Goal: Navigation & Orientation: Find specific page/section

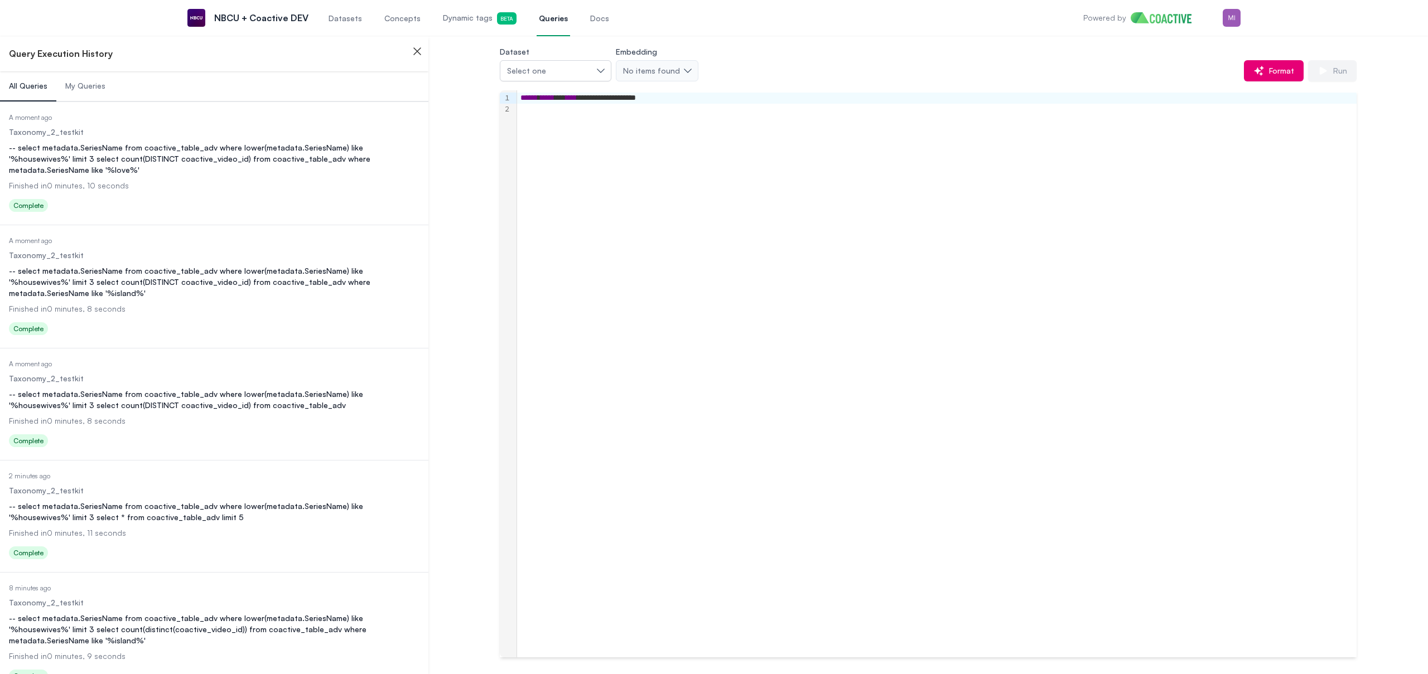
click at [831, 55] on div "Dataset Select one Embedding No items found Format Run" at bounding box center [928, 63] width 857 height 37
click at [336, 14] on span "Datasets" at bounding box center [344, 18] width 33 height 11
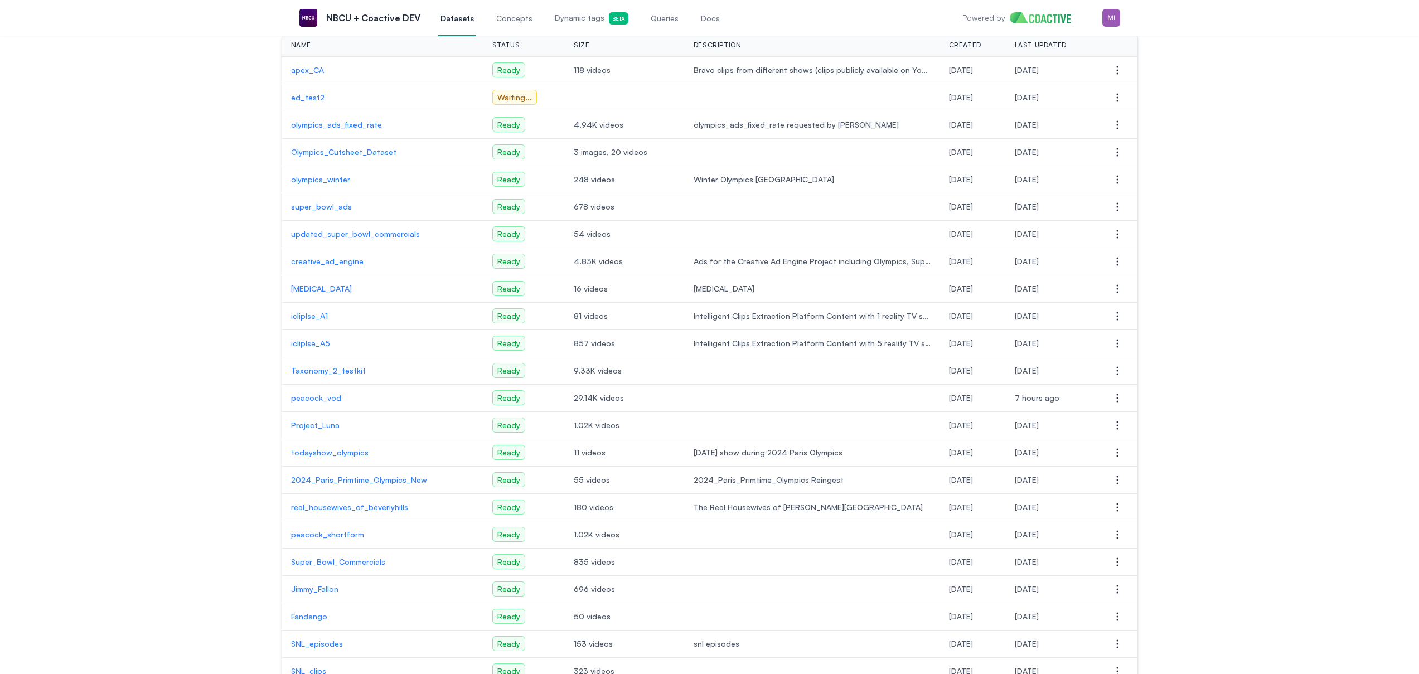
scroll to position [181, 0]
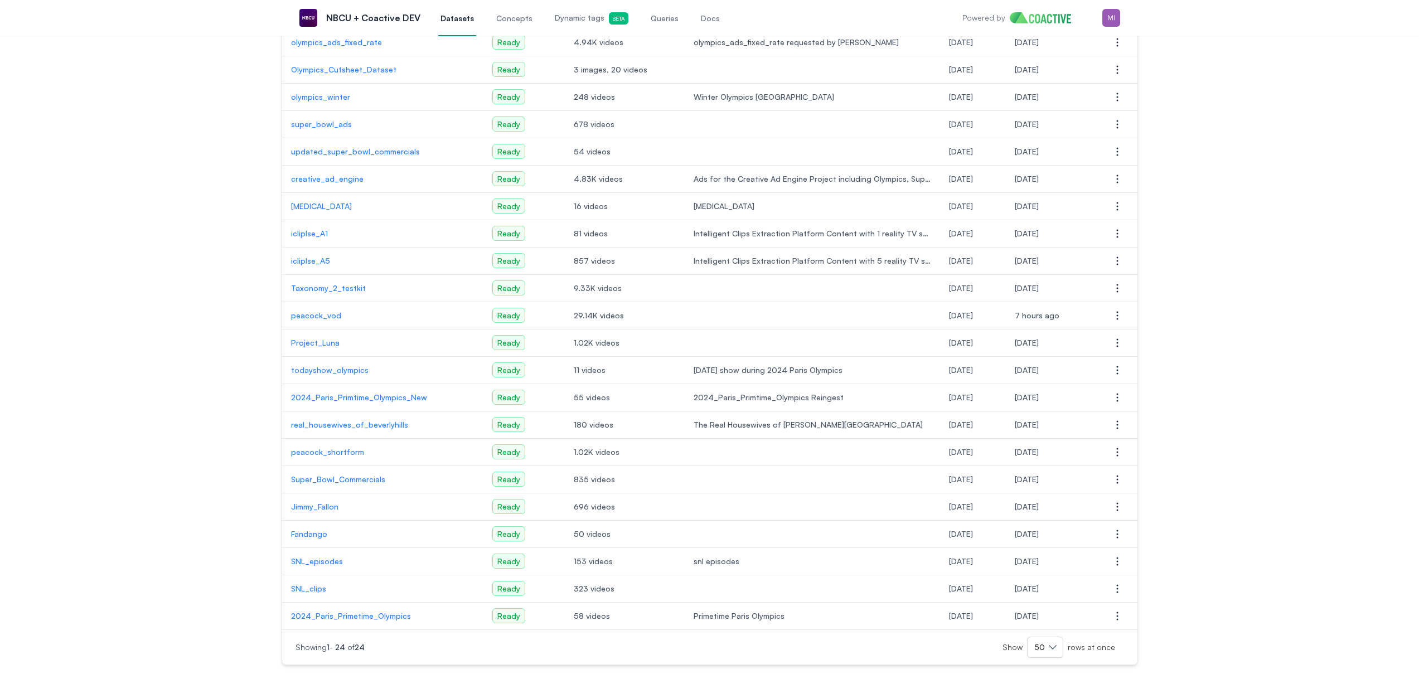
click at [330, 313] on p "peacock_vod" at bounding box center [382, 315] width 183 height 11
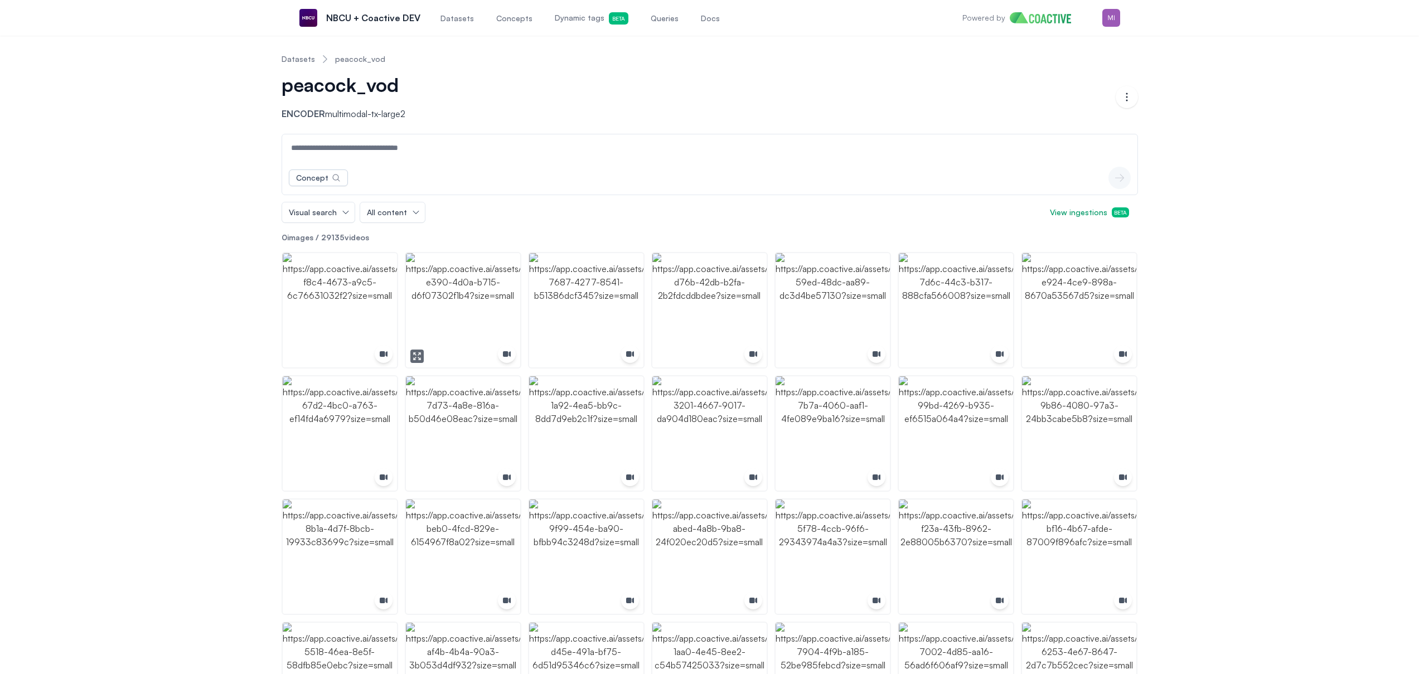
scroll to position [14, 0]
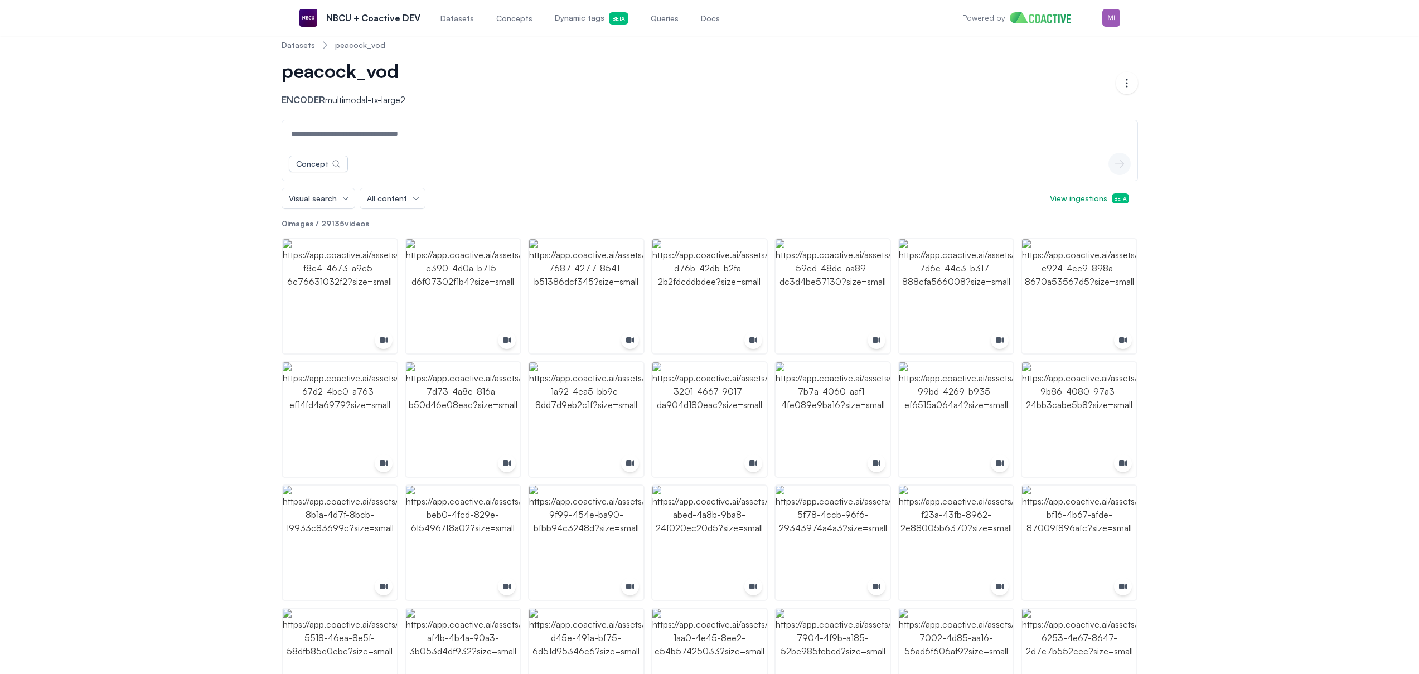
click at [484, 129] on input at bounding box center [709, 133] width 851 height 27
type input "***"
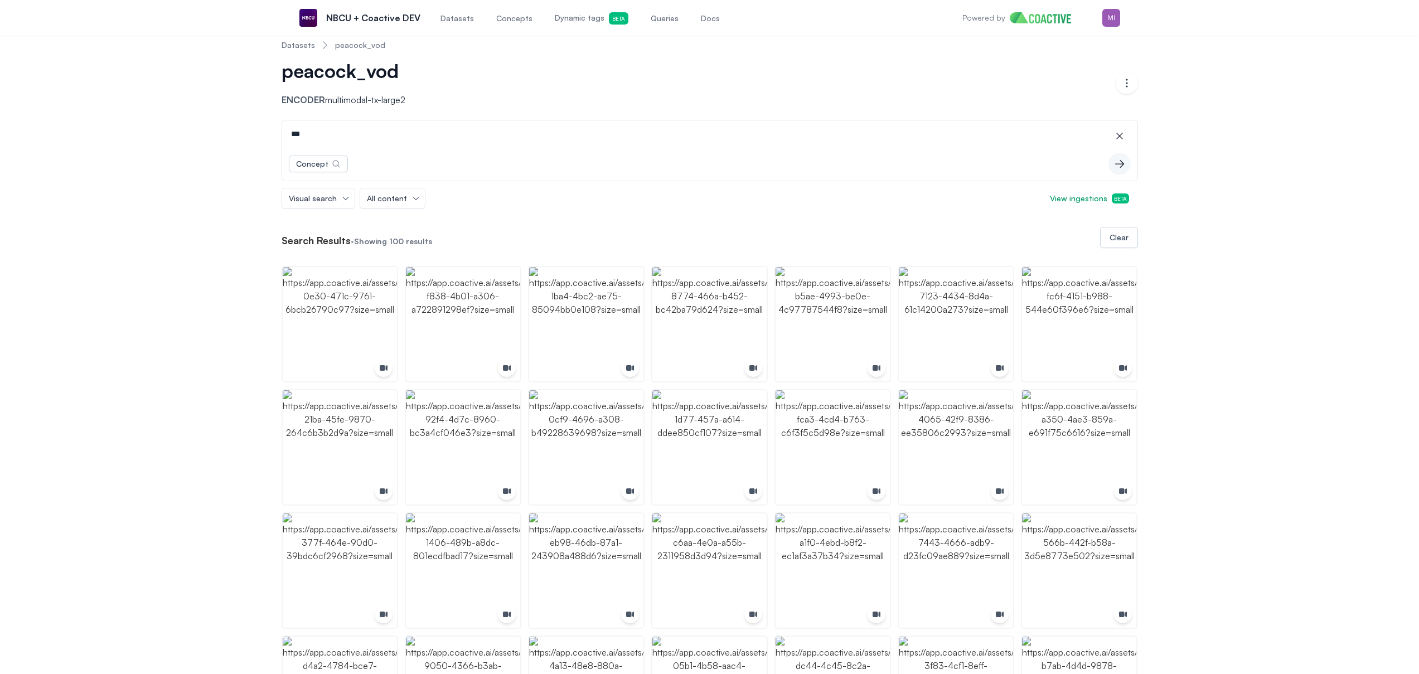
drag, startPoint x: 142, startPoint y: 214, endPoint x: 470, endPoint y: 8, distance: 387.3
click at [319, 142] on input "***" at bounding box center [709, 133] width 851 height 27
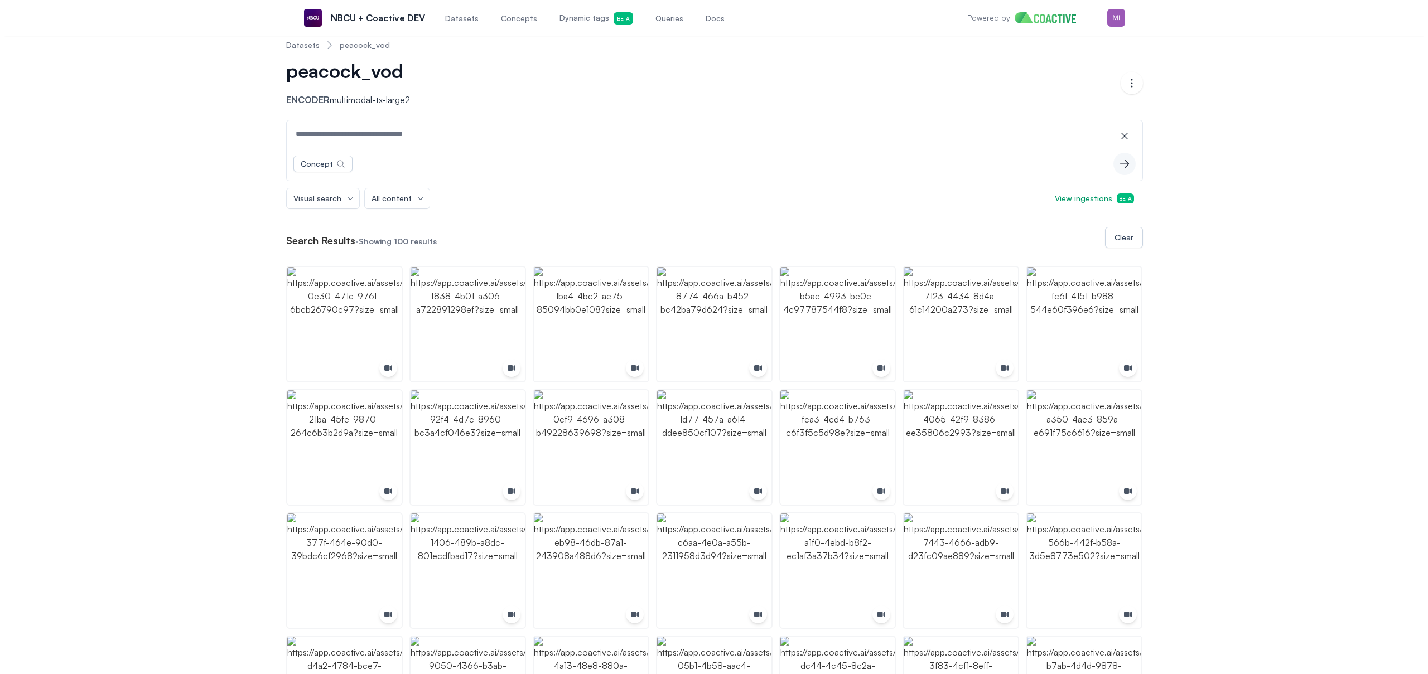
scroll to position [0, 0]
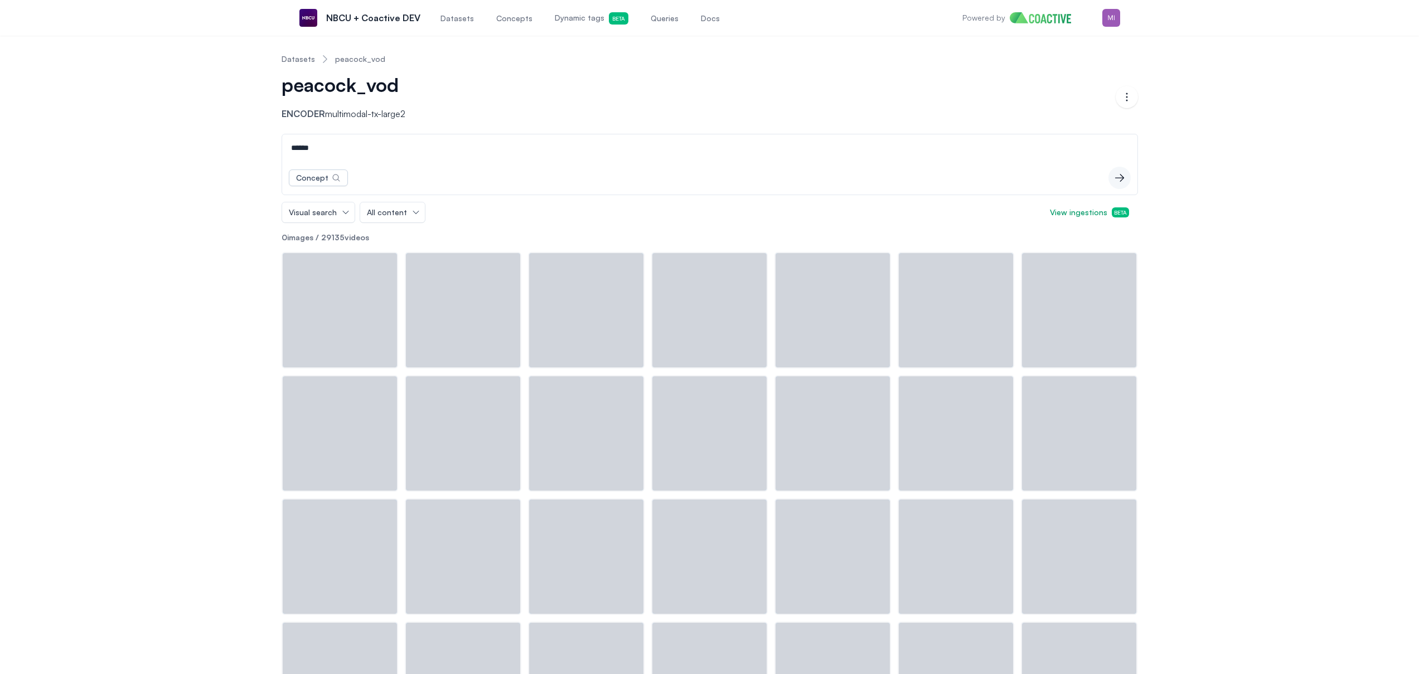
type input "******"
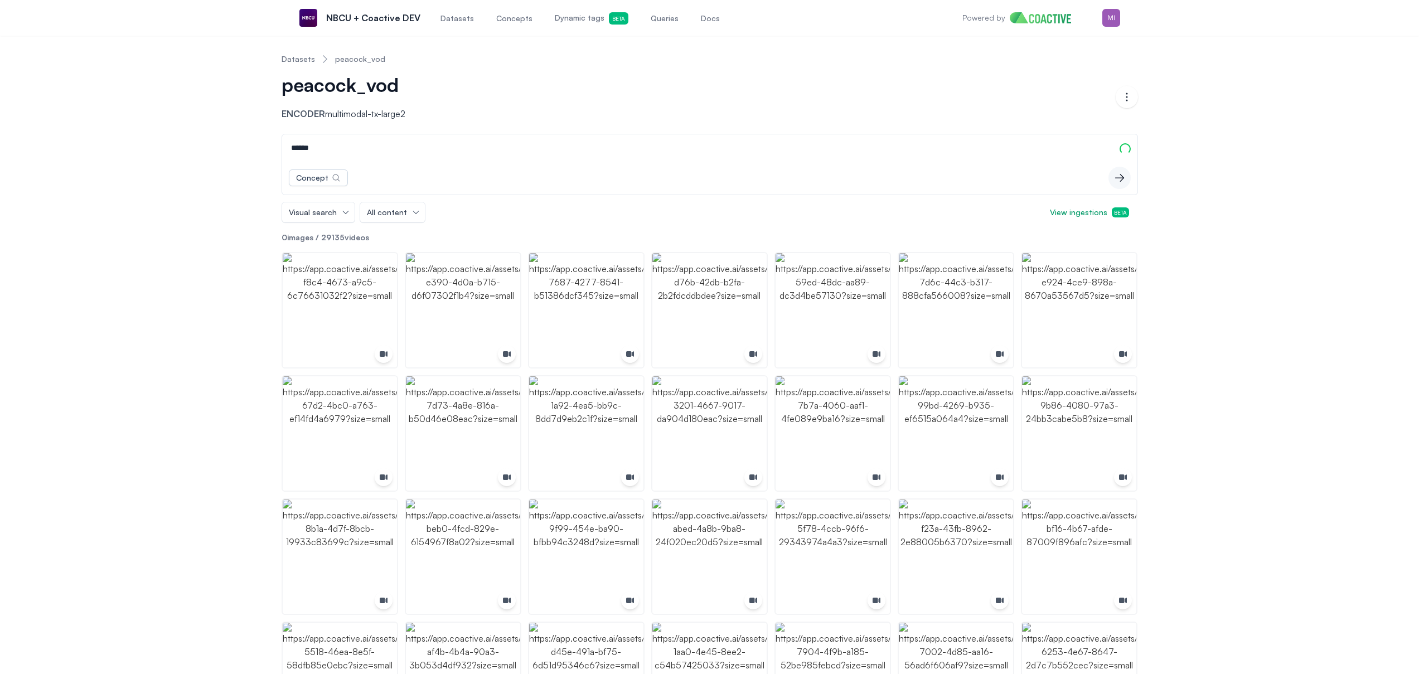
click at [558, 22] on span "Dynamic tags Beta" at bounding box center [592, 18] width 74 height 12
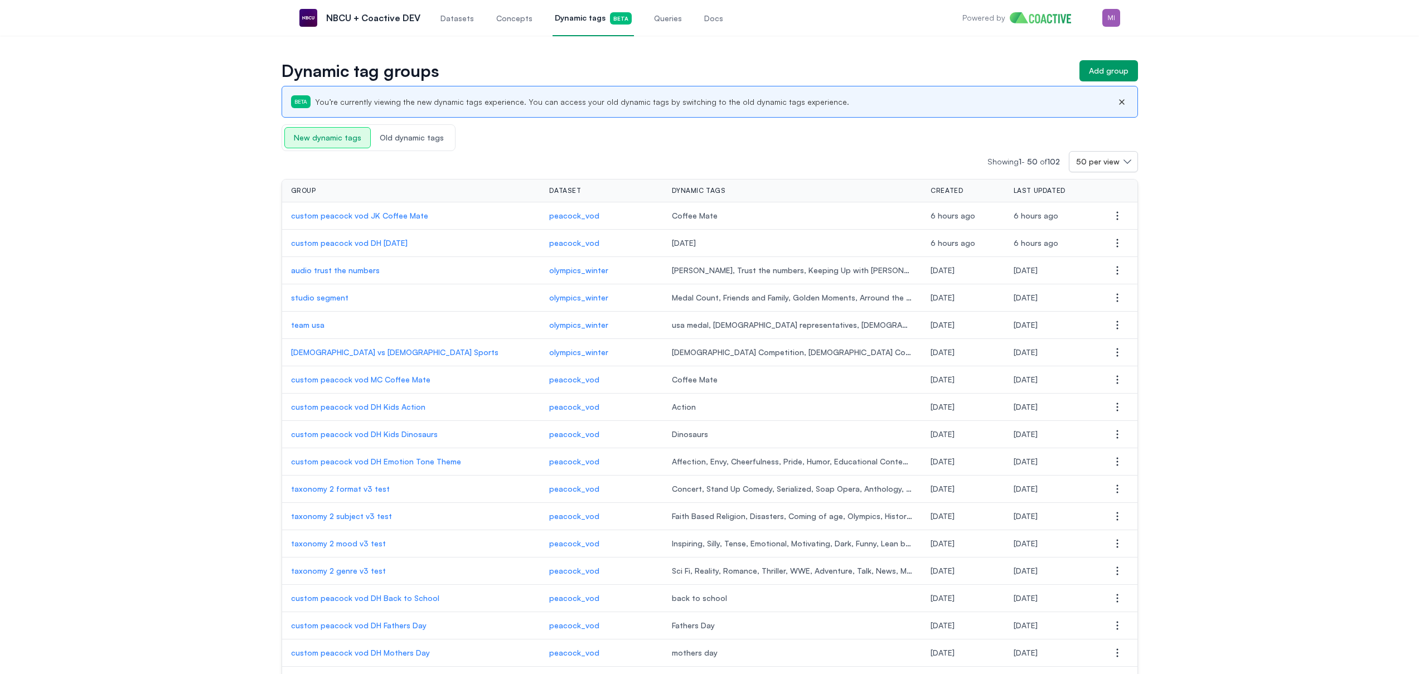
click at [389, 212] on p "custom peacock vod JK Coffee Mate" at bounding box center [411, 215] width 241 height 11
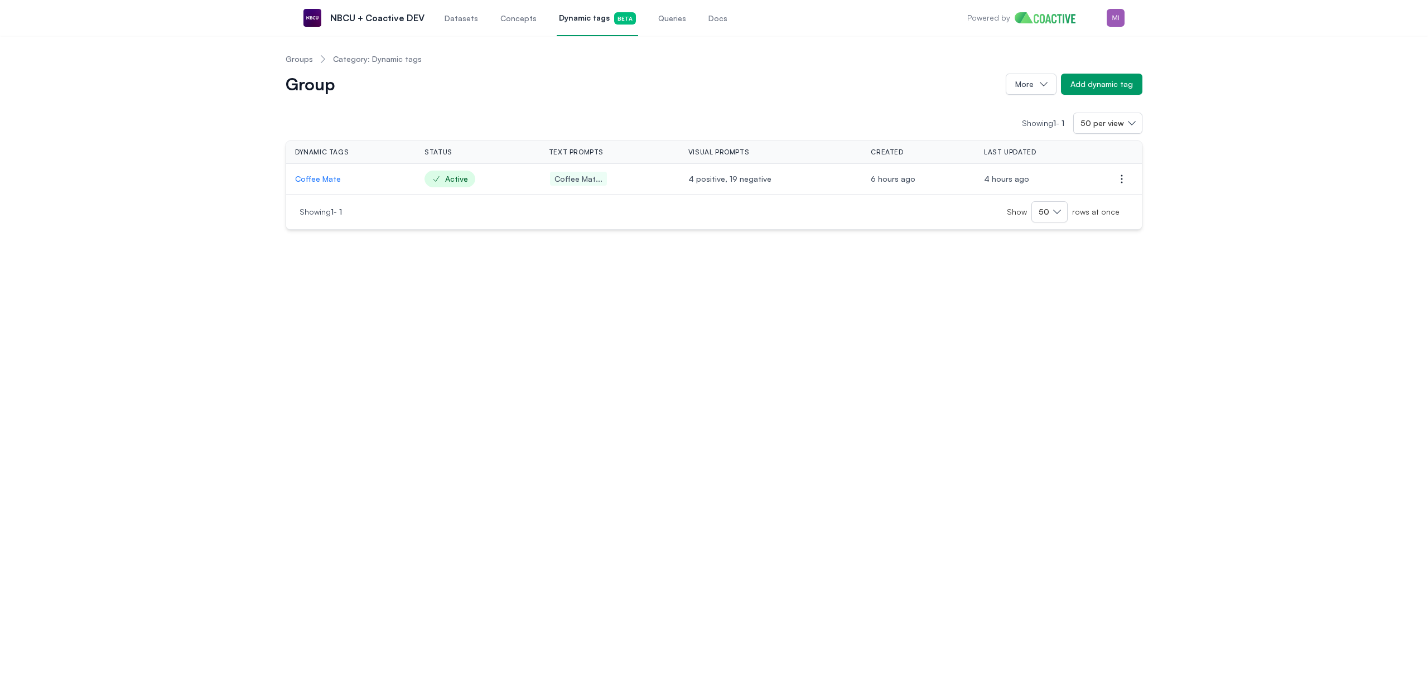
click at [320, 180] on p "Coffee Mate" at bounding box center [351, 178] width 112 height 11
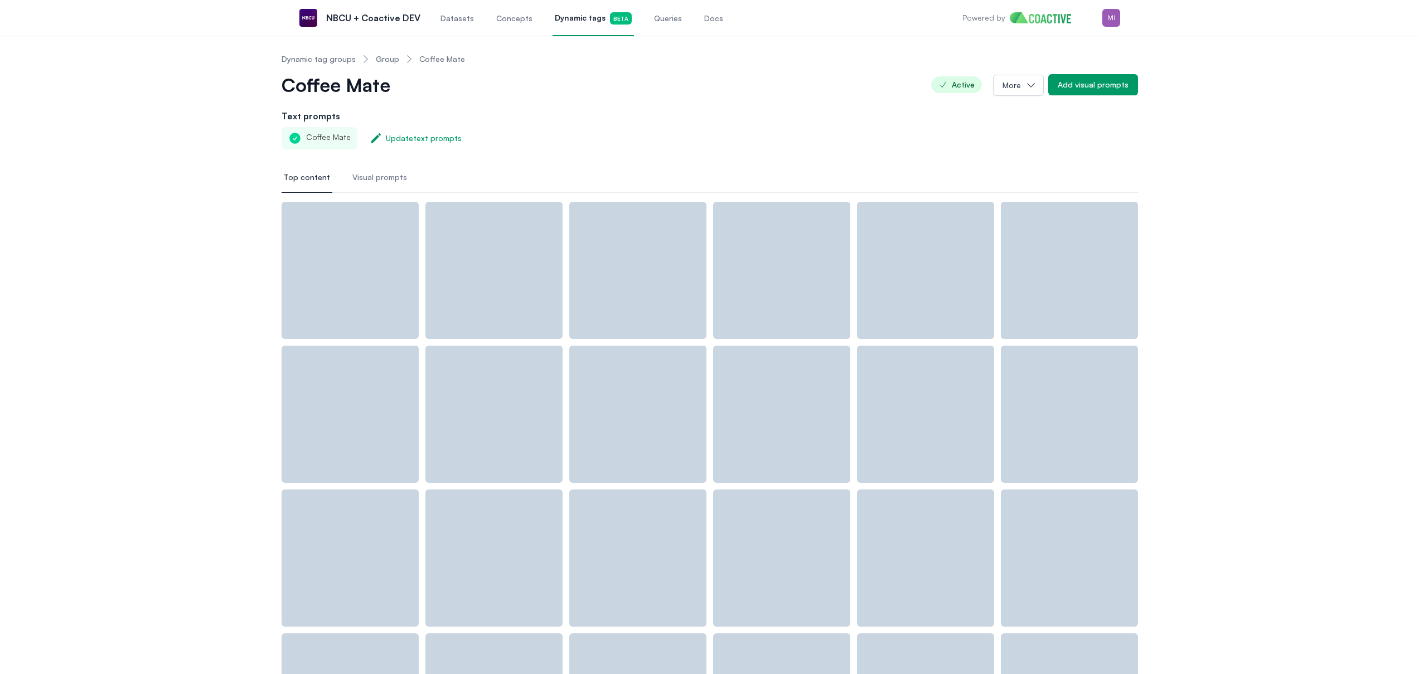
click at [381, 177] on span "Visual prompts" at bounding box center [379, 177] width 55 height 11
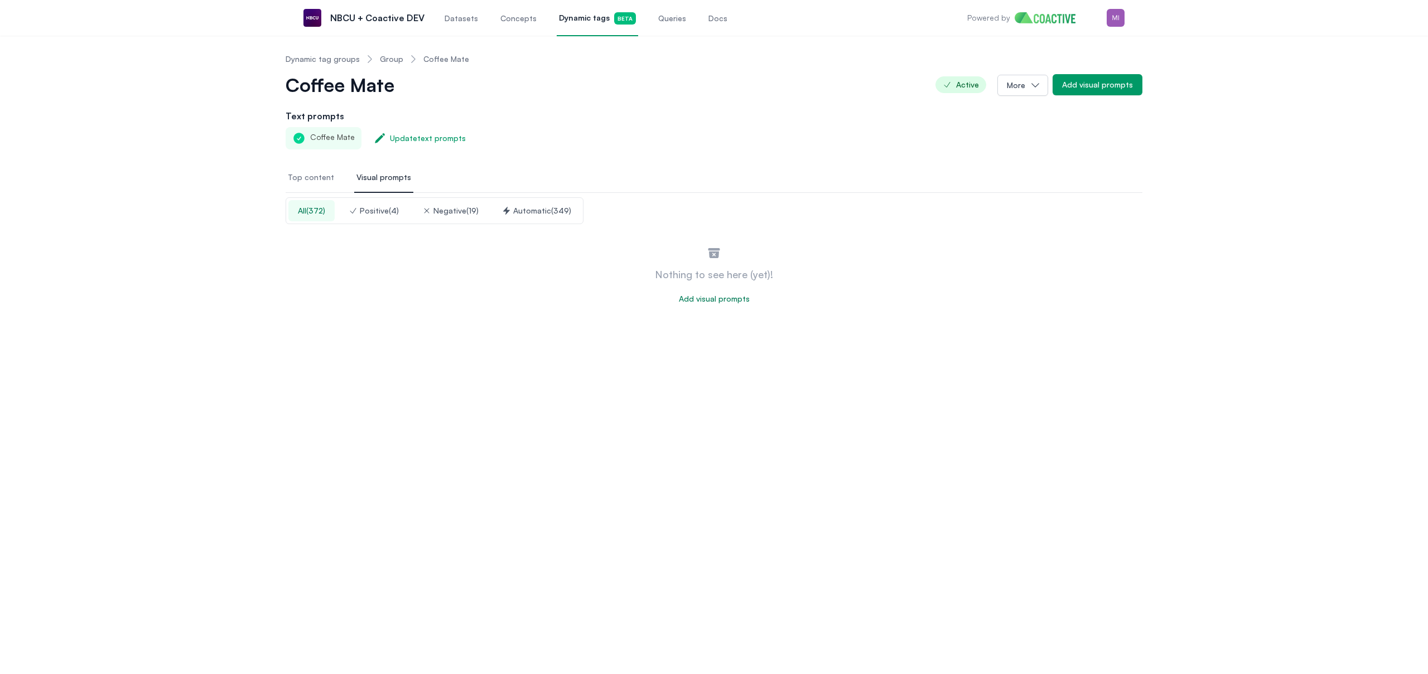
click at [374, 210] on div "Positive ( 4 )" at bounding box center [374, 210] width 50 height 11
click at [438, 212] on div "Negative ( 19 )" at bounding box center [450, 210] width 56 height 11
click at [520, 210] on div "Automatic ( 349 )" at bounding box center [536, 210] width 69 height 11
click at [325, 56] on link "Dynamic tag groups" at bounding box center [323, 59] width 74 height 11
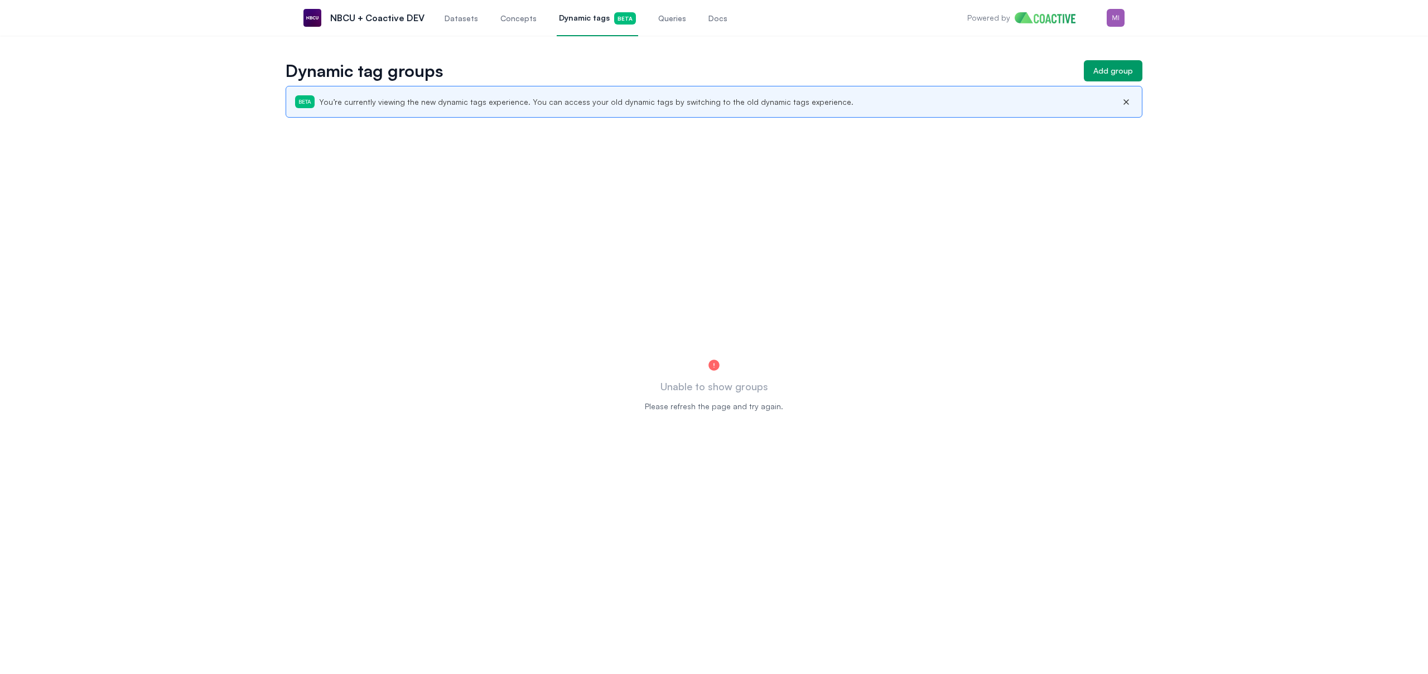
click at [566, 21] on span "Dynamic tags Beta" at bounding box center [597, 18] width 77 height 12
click at [1129, 101] on icon "button" at bounding box center [1125, 102] width 13 height 9
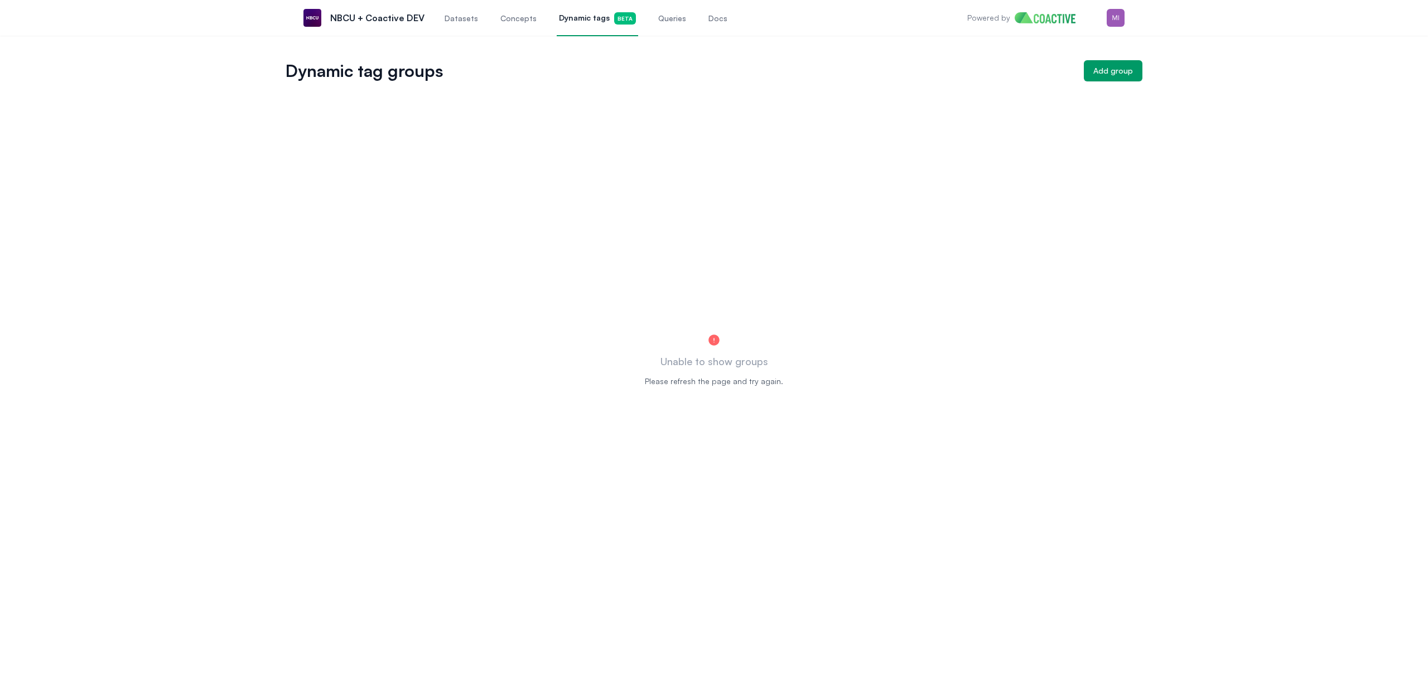
click at [515, 17] on span "Concepts" at bounding box center [518, 18] width 36 height 11
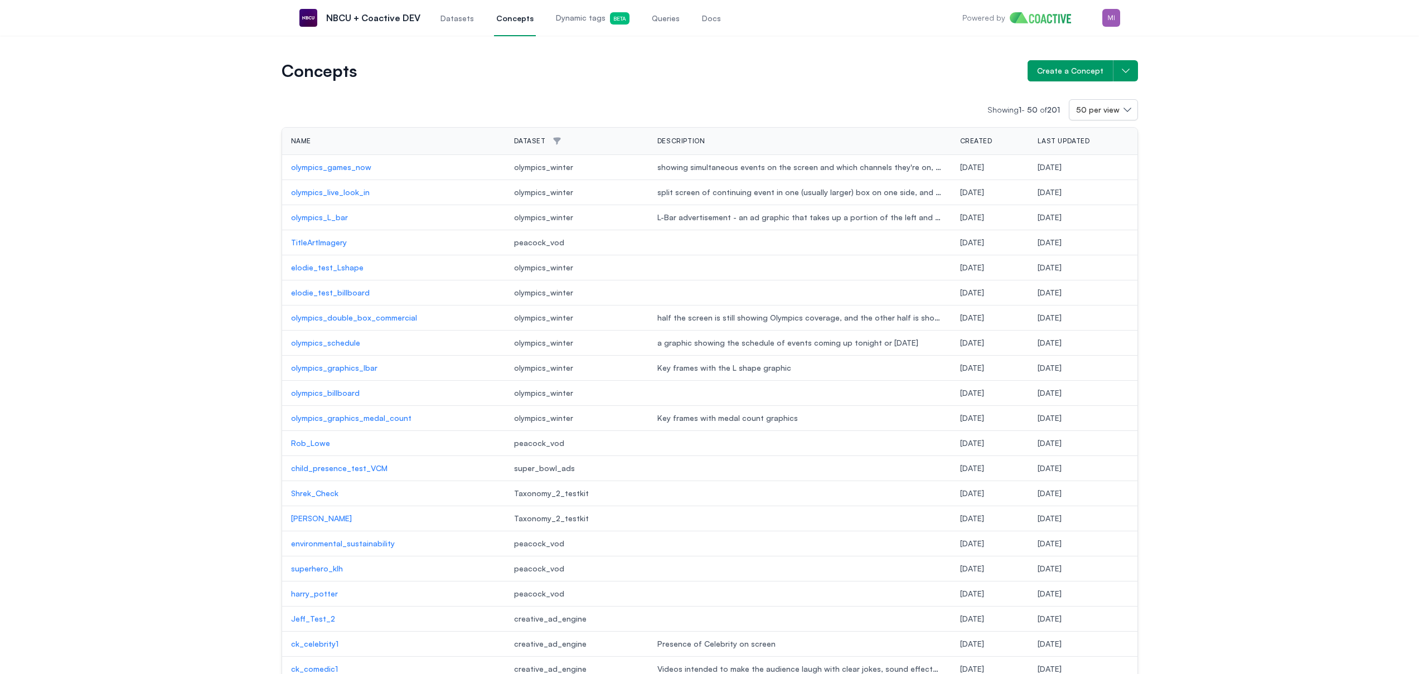
click at [578, 20] on span "Dynamic tags Beta" at bounding box center [593, 18] width 74 height 12
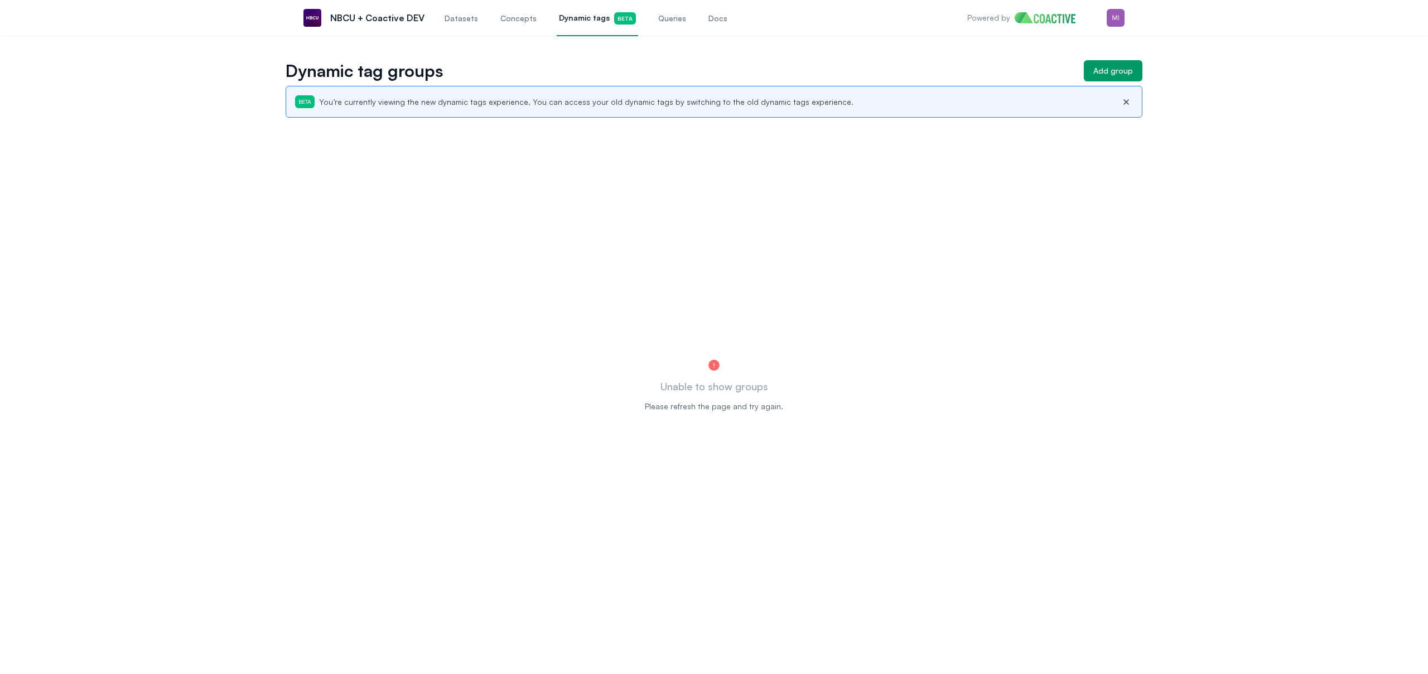
click at [1119, 144] on div "Unable to show groups Please refresh the page and try again." at bounding box center [714, 376] width 857 height 539
click at [1132, 100] on icon "button" at bounding box center [1125, 102] width 13 height 9
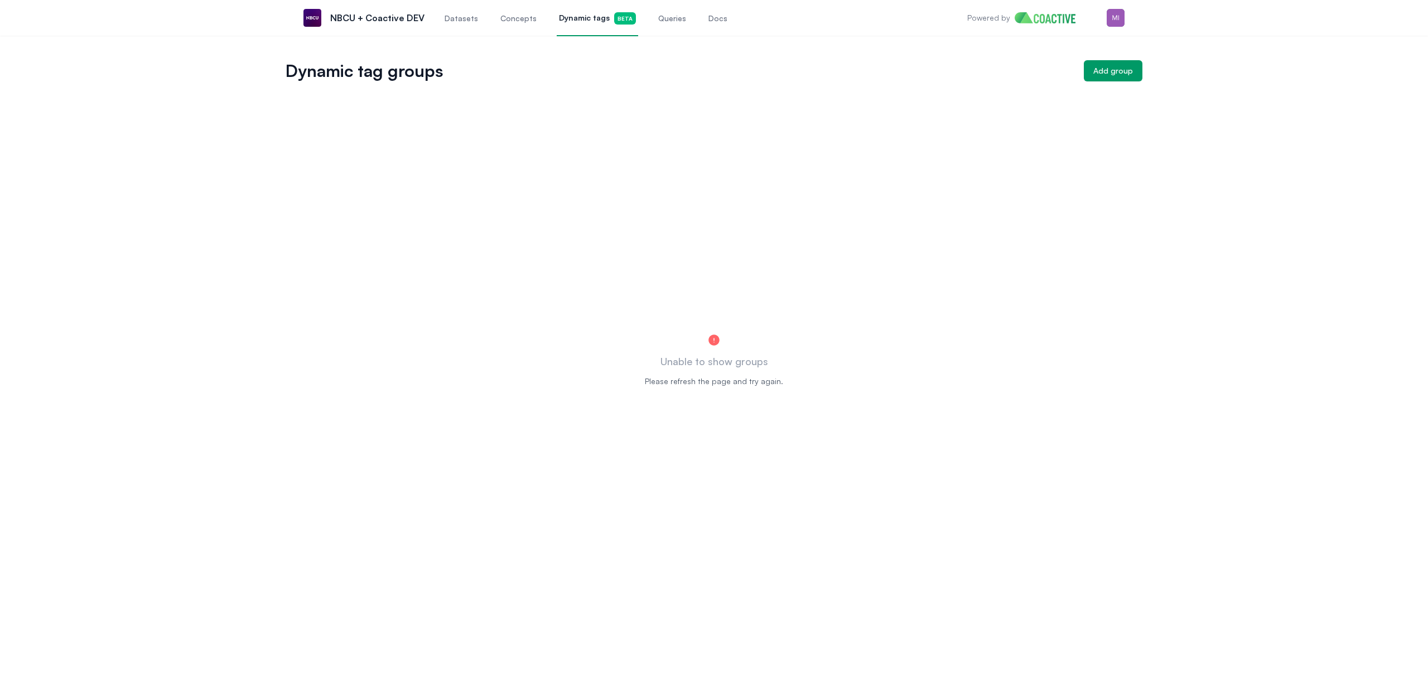
click at [560, 55] on div "Dynamic tag groups Add group Unable to show groups Please refresh the page and …" at bounding box center [714, 333] width 1428 height 594
click at [519, 19] on span "Concepts" at bounding box center [518, 18] width 36 height 11
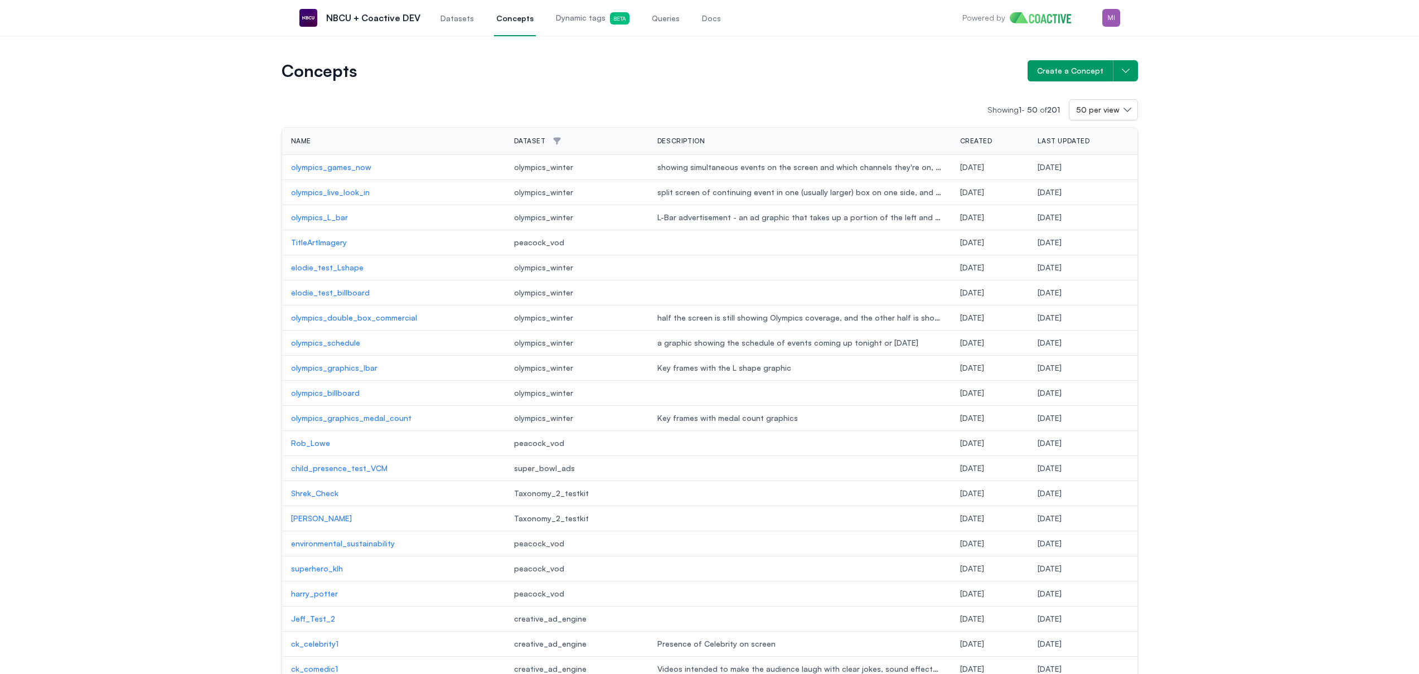
click at [652, 17] on span "Queries" at bounding box center [666, 18] width 28 height 11
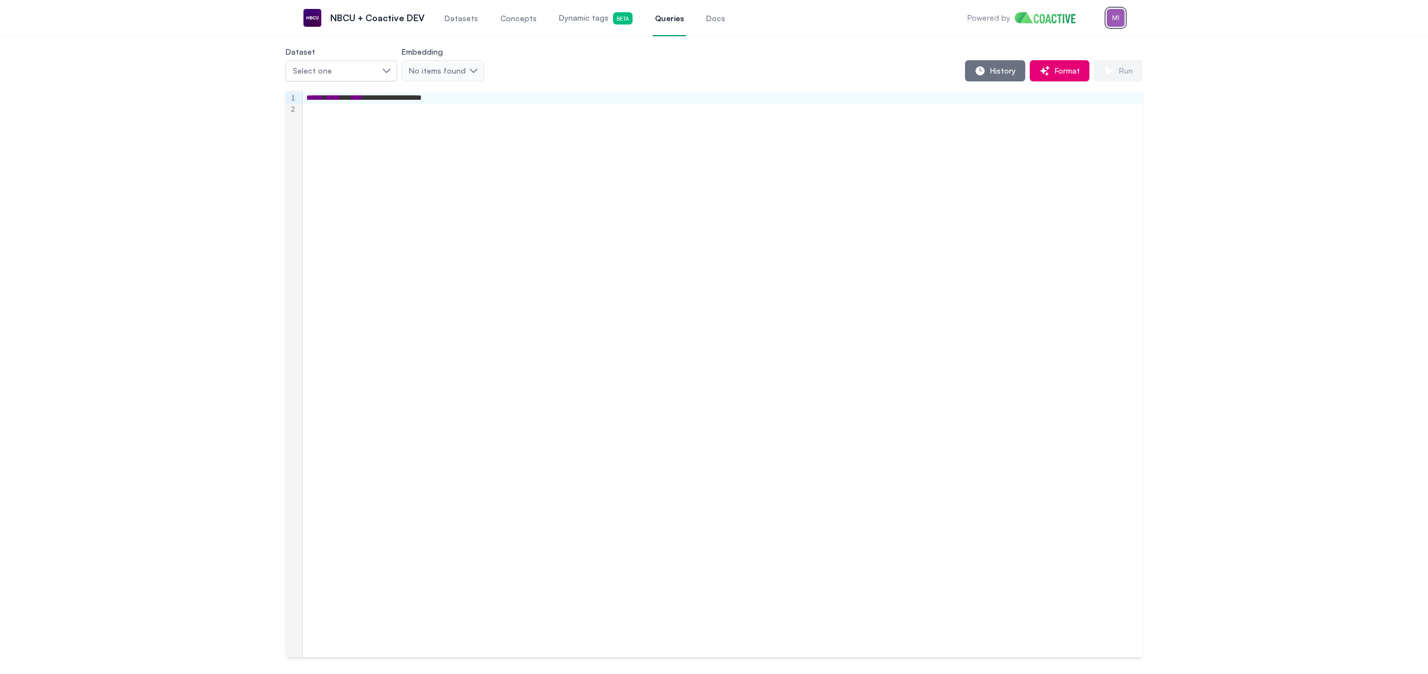
click at [1119, 21] on img "button" at bounding box center [1115, 18] width 18 height 18
click at [1052, 113] on button "Sign out" at bounding box center [1057, 123] width 133 height 20
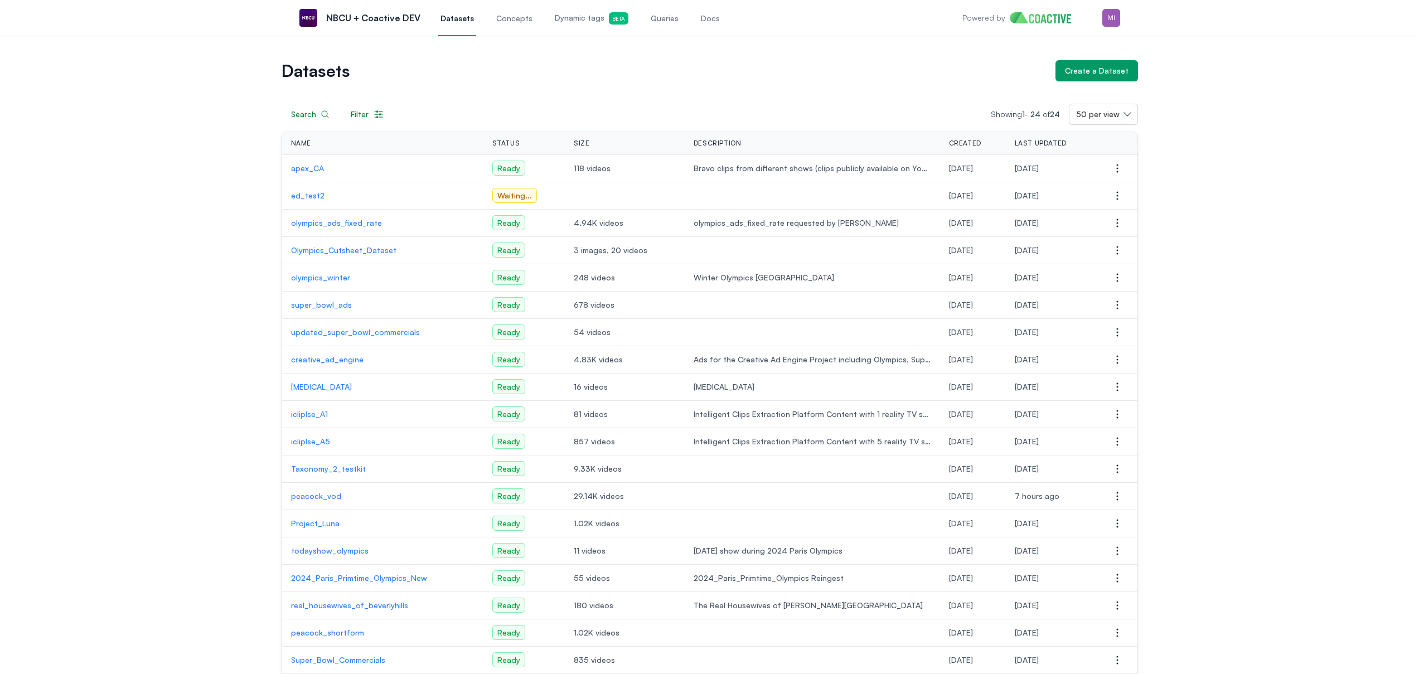
click at [598, 10] on link "Dynamic tags Beta" at bounding box center [592, 17] width 78 height 37
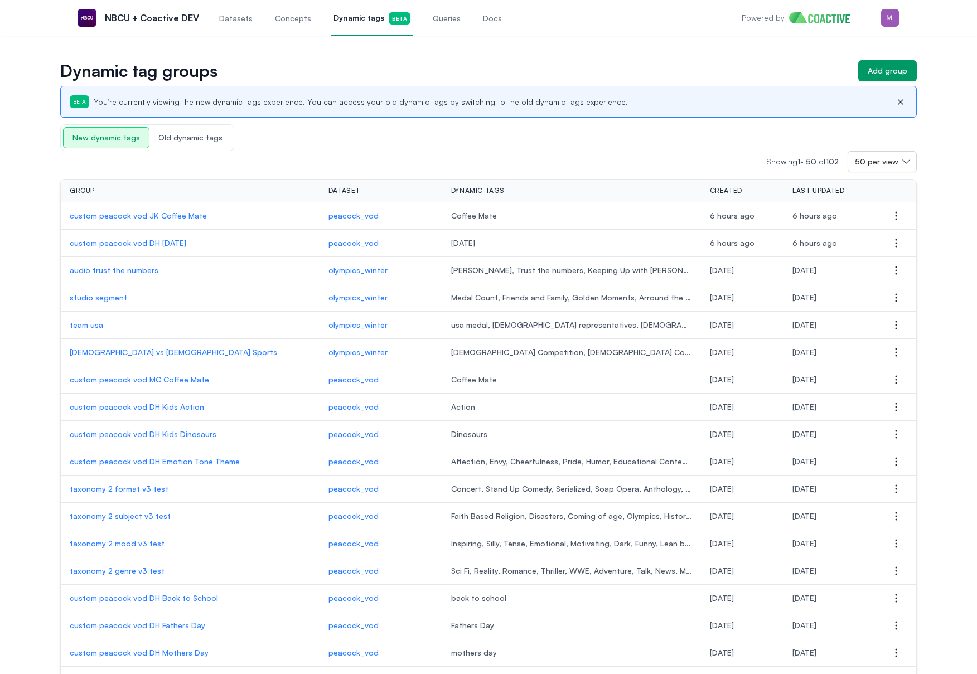
click at [132, 272] on p "audio trust the numbers" at bounding box center [190, 270] width 241 height 11
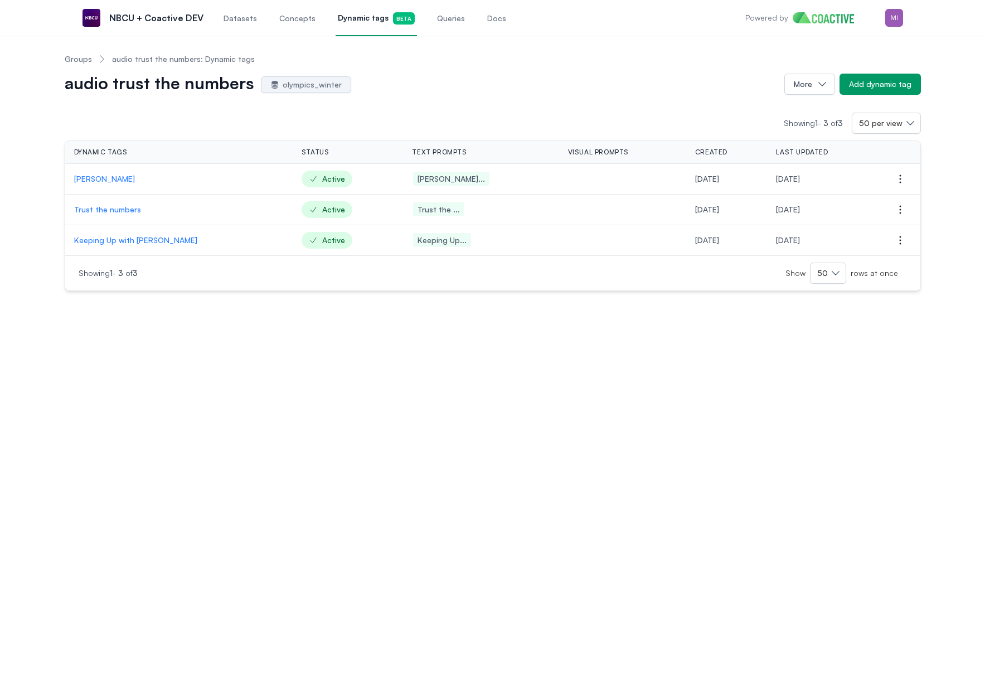
click at [73, 59] on link "Groups" at bounding box center [78, 59] width 27 height 11
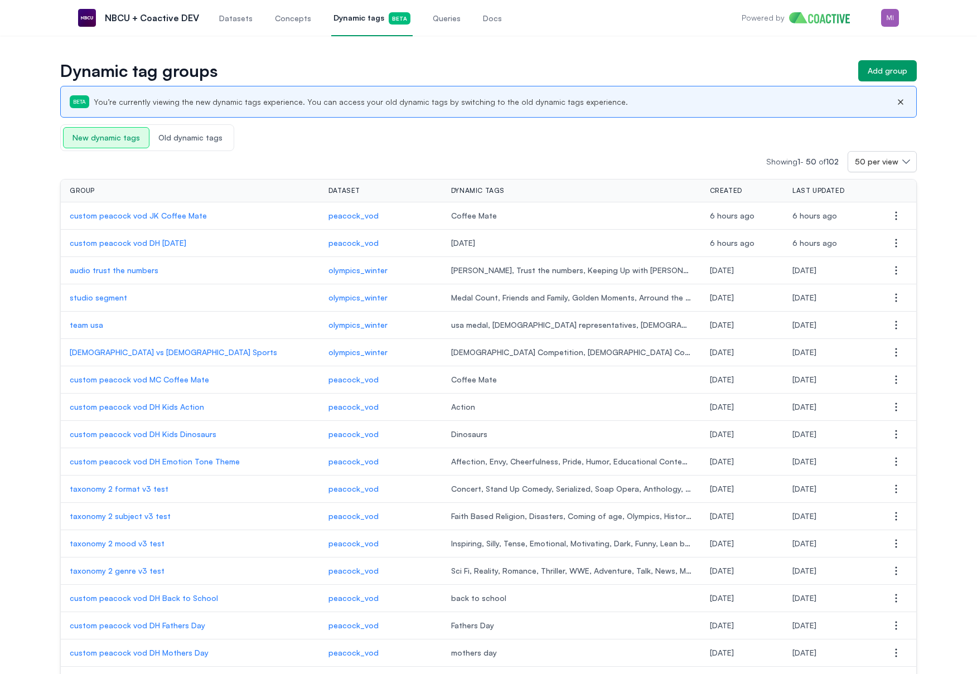
click at [168, 244] on p "custom peacock vod DH Thanksgiving" at bounding box center [190, 243] width 241 height 11
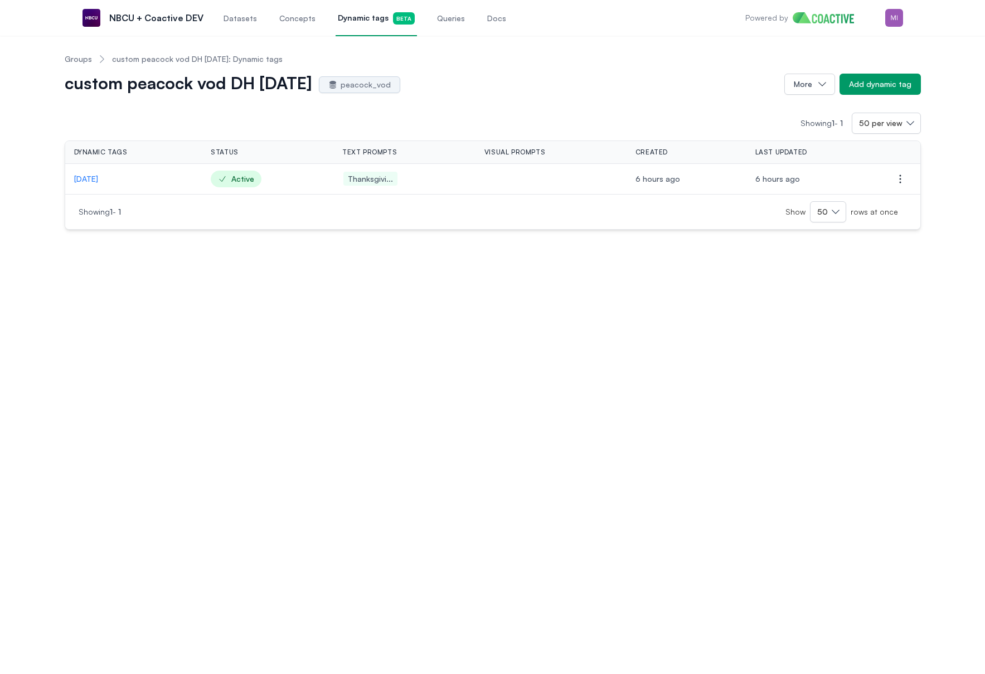
click at [104, 180] on p "Thanksgiving" at bounding box center [133, 178] width 119 height 11
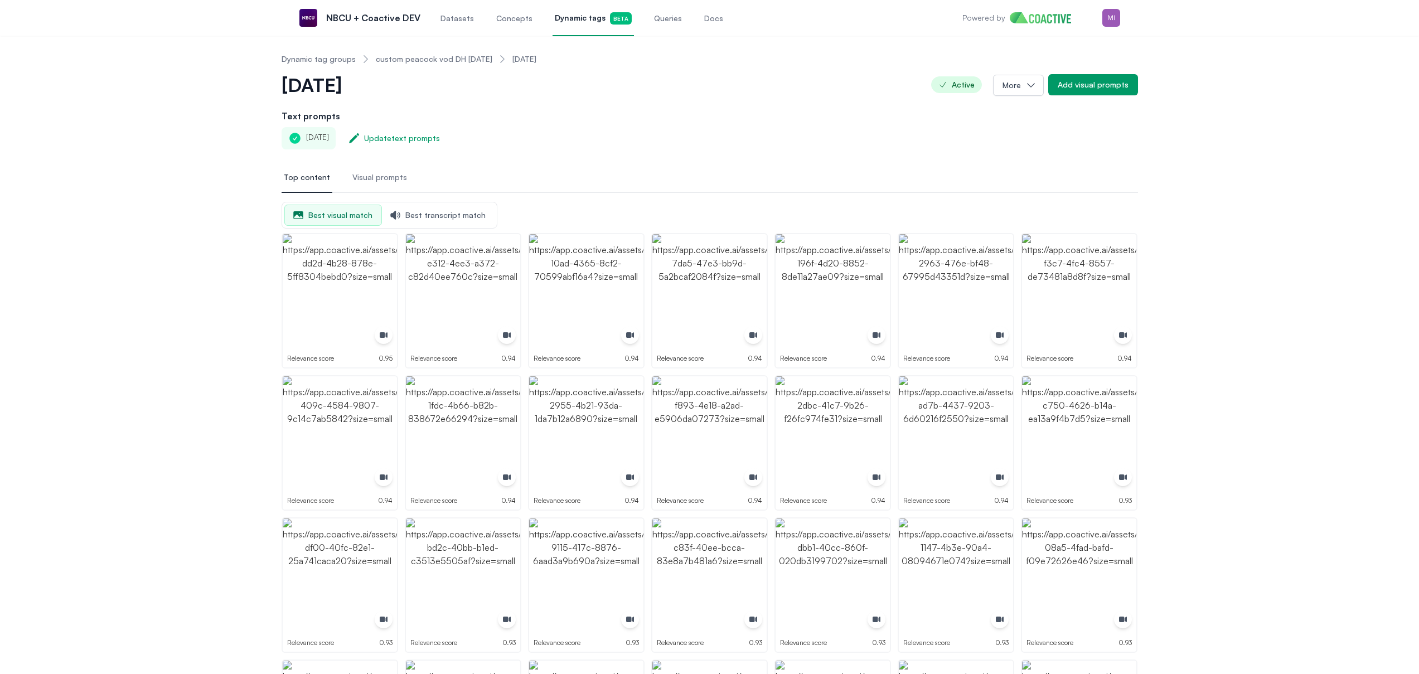
click at [414, 59] on link "custom peacock vod DH Thanksgiving" at bounding box center [434, 59] width 117 height 11
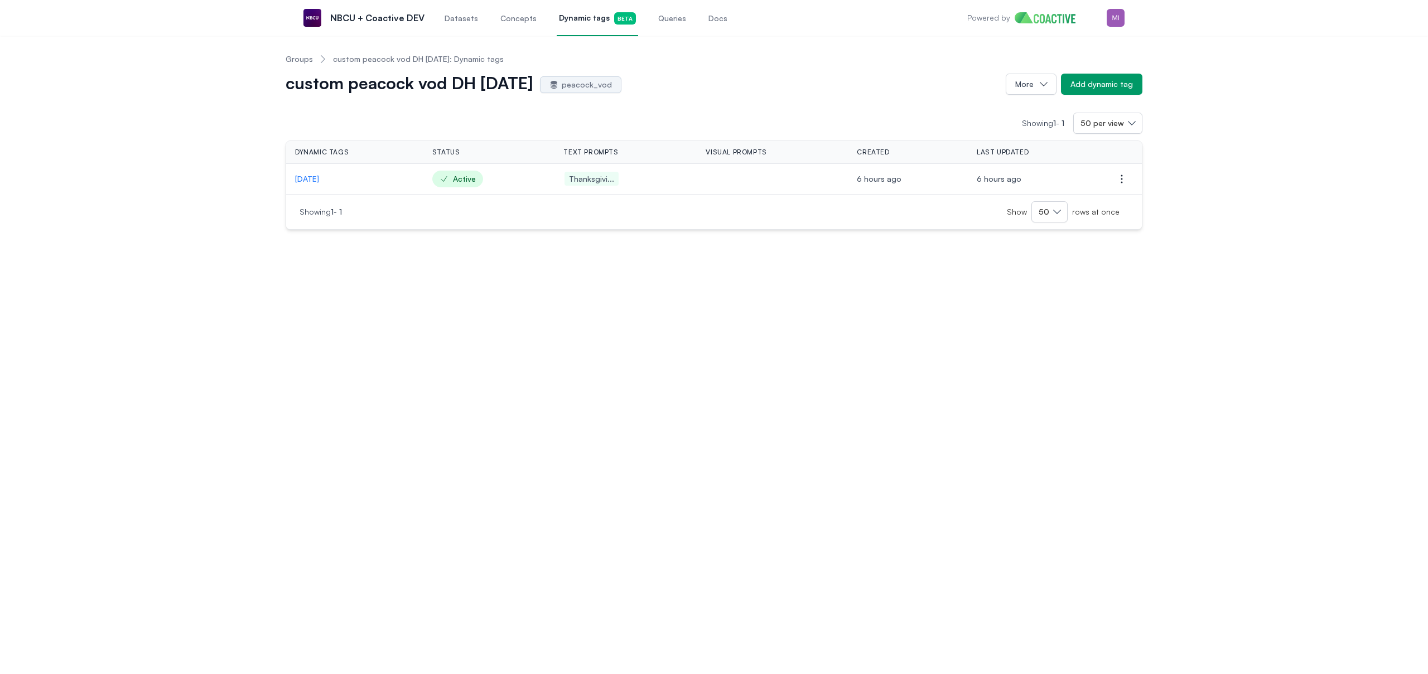
click at [299, 62] on link "Groups" at bounding box center [299, 59] width 27 height 11
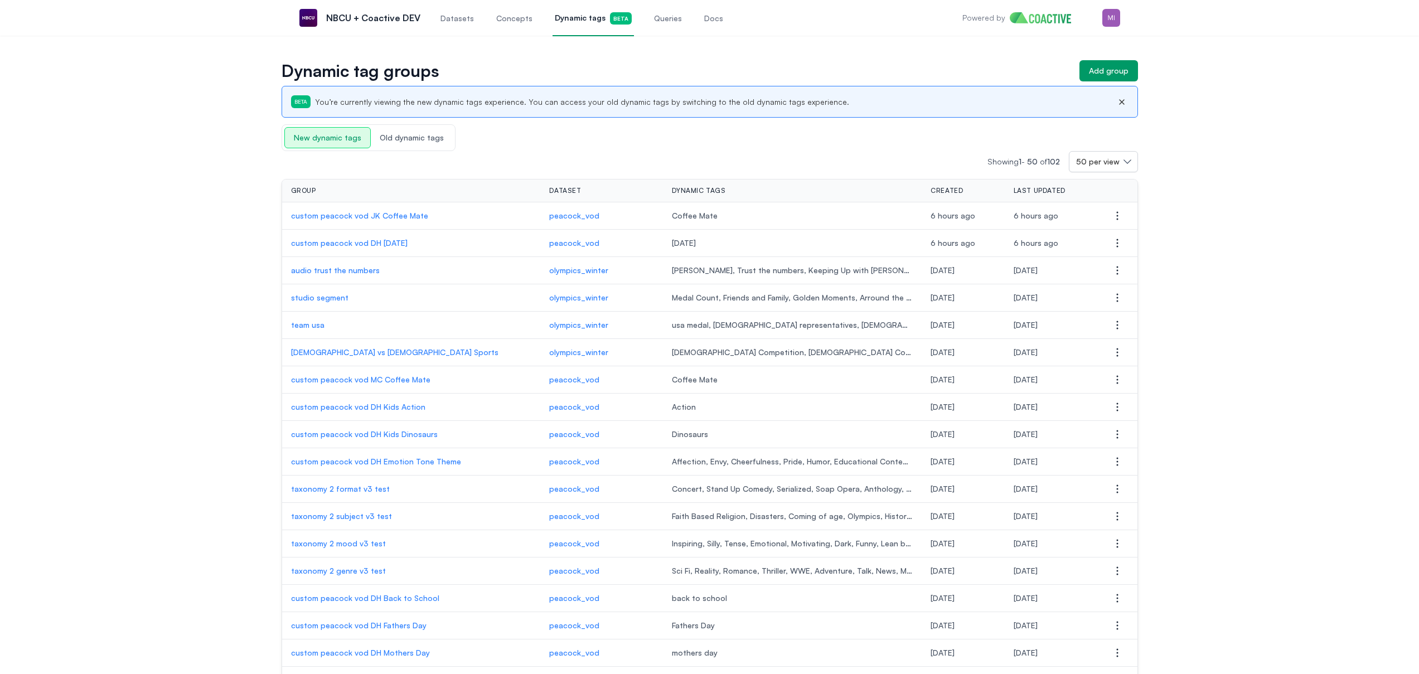
click at [357, 216] on p "custom peacock vod JK Coffee Mate" at bounding box center [411, 215] width 241 height 11
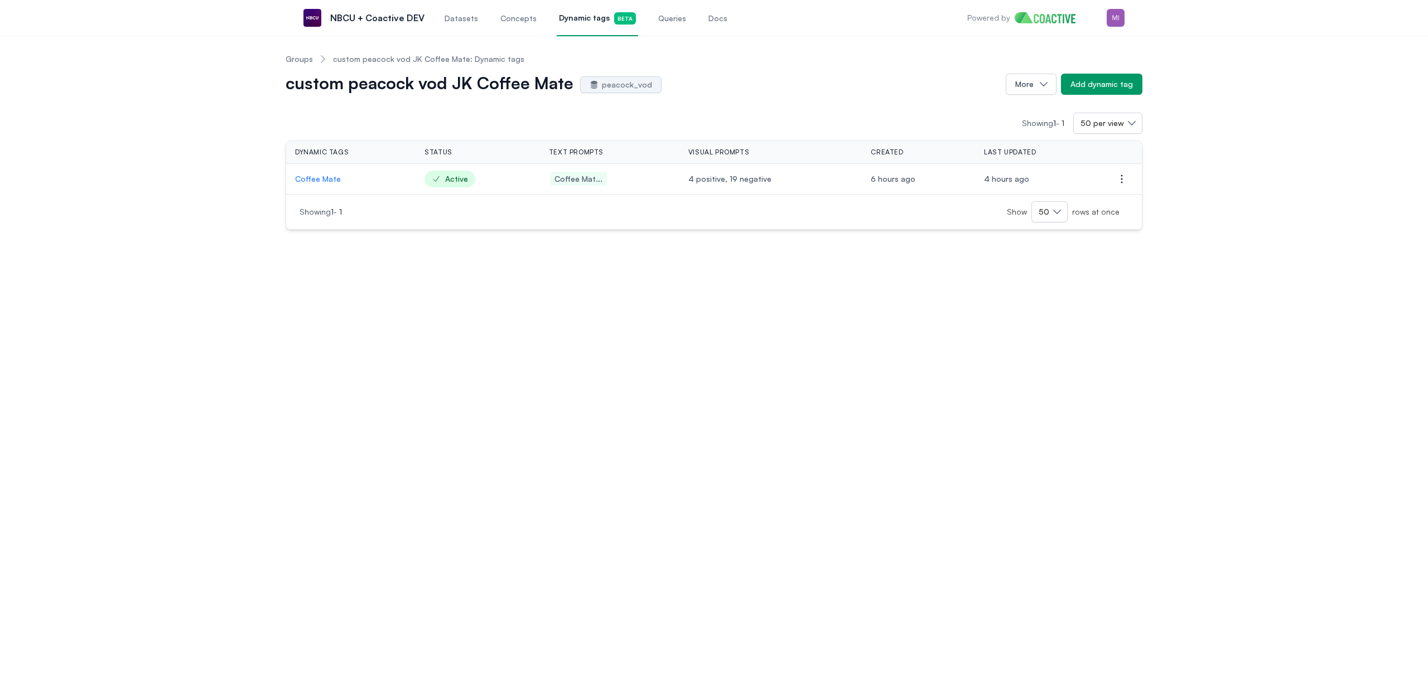
click at [317, 177] on p "Coffee Mate" at bounding box center [351, 178] width 112 height 11
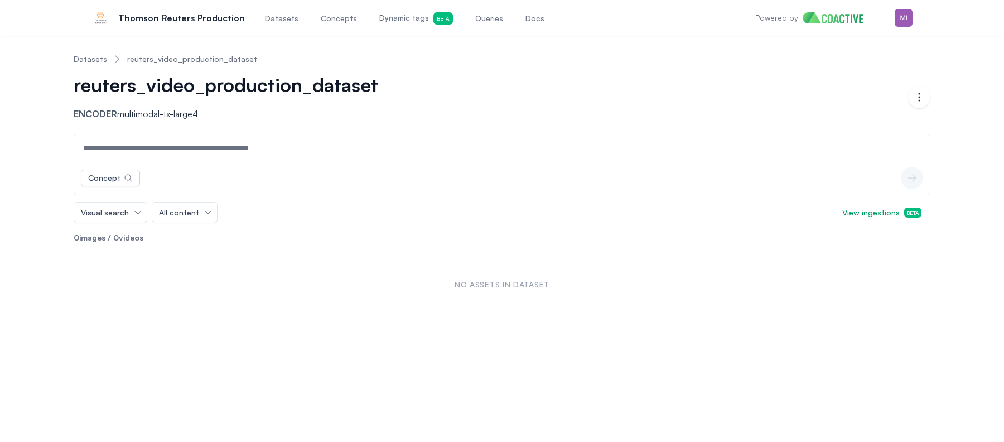
click at [90, 55] on link "Datasets" at bounding box center [90, 59] width 33 height 11
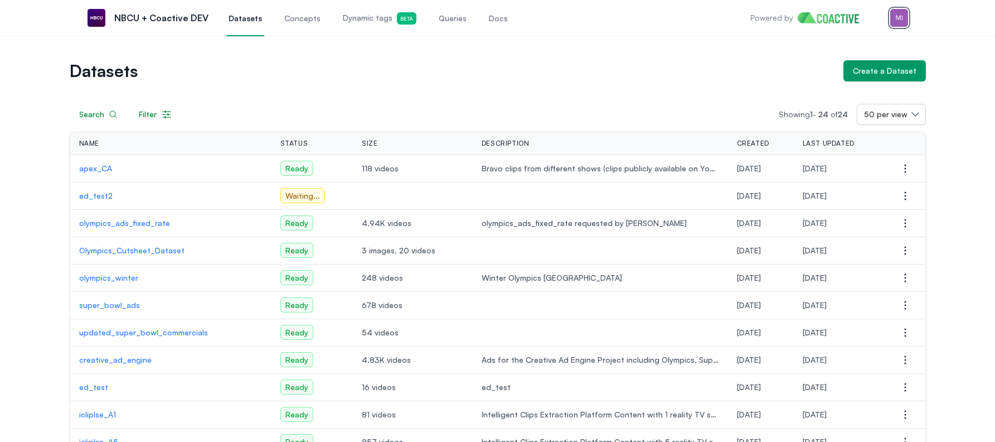
click at [898, 18] on img "button" at bounding box center [900, 18] width 18 height 18
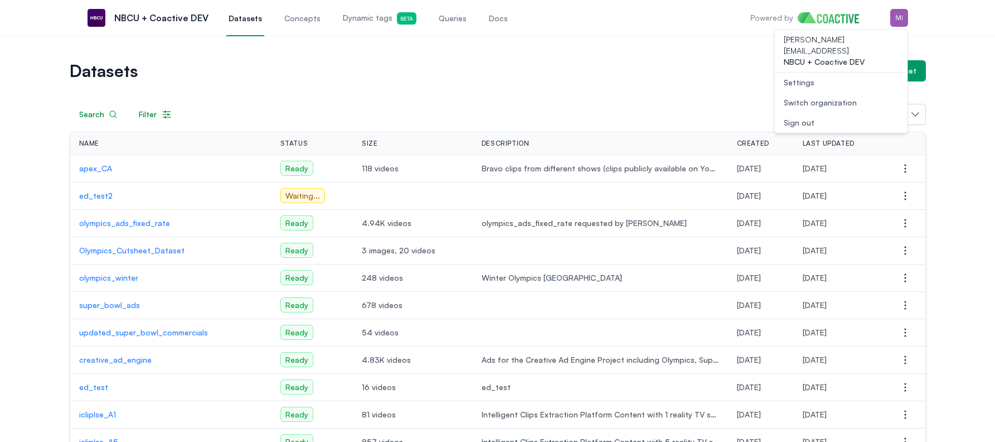
click at [837, 97] on div "Switch organization" at bounding box center [820, 102] width 73 height 11
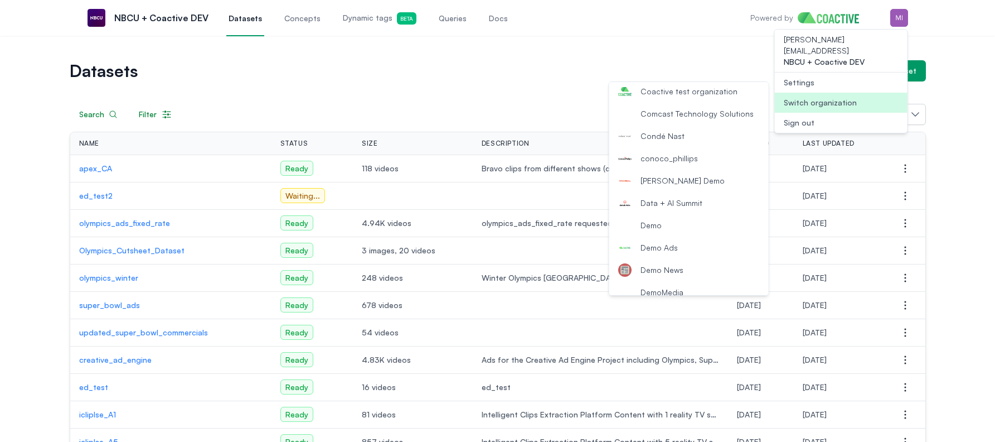
scroll to position [1393, 0]
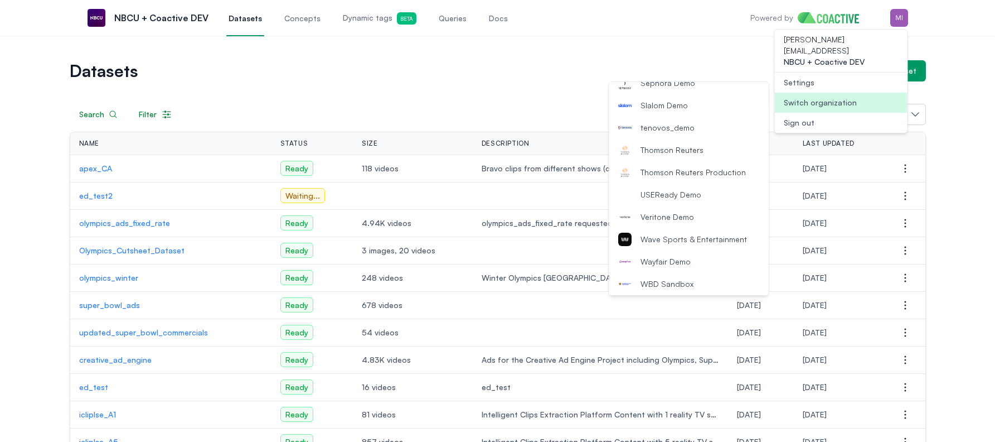
click at [690, 177] on span "Thomson Reuters Production" at bounding box center [693, 172] width 105 height 11
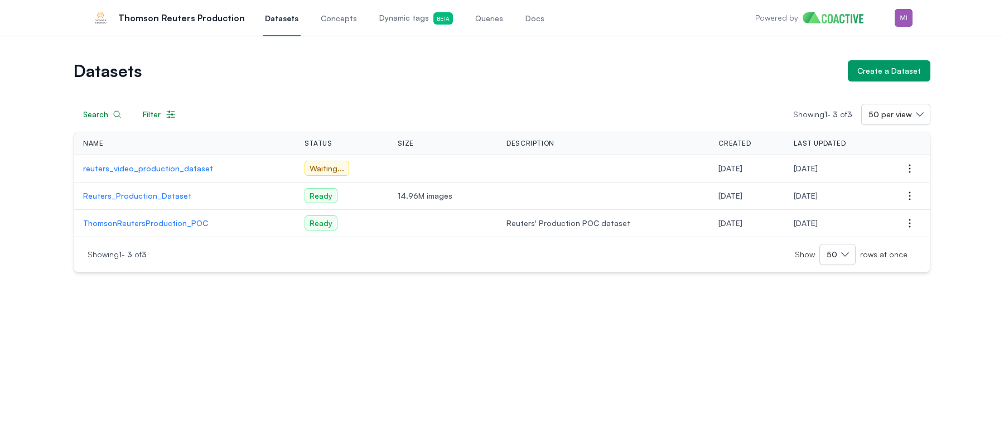
click at [149, 196] on p "Reuters_Production_Dataset" at bounding box center [185, 195] width 204 height 11
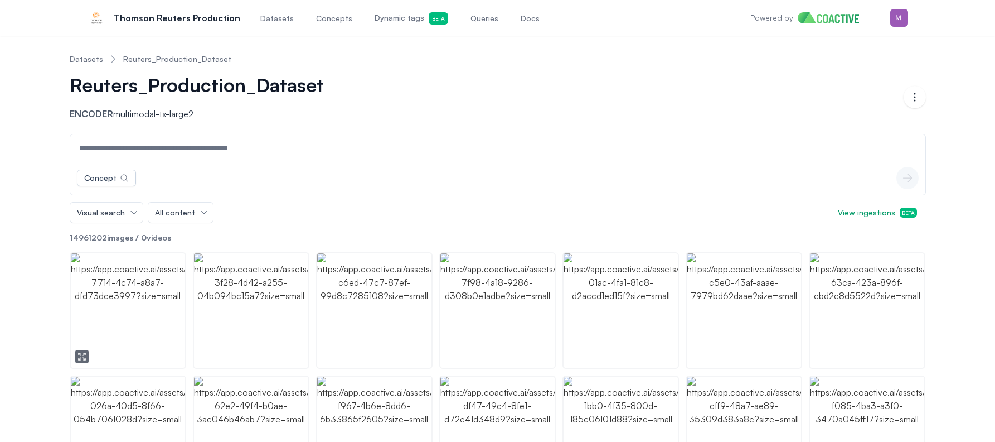
click at [138, 280] on img "button" at bounding box center [128, 310] width 114 height 114
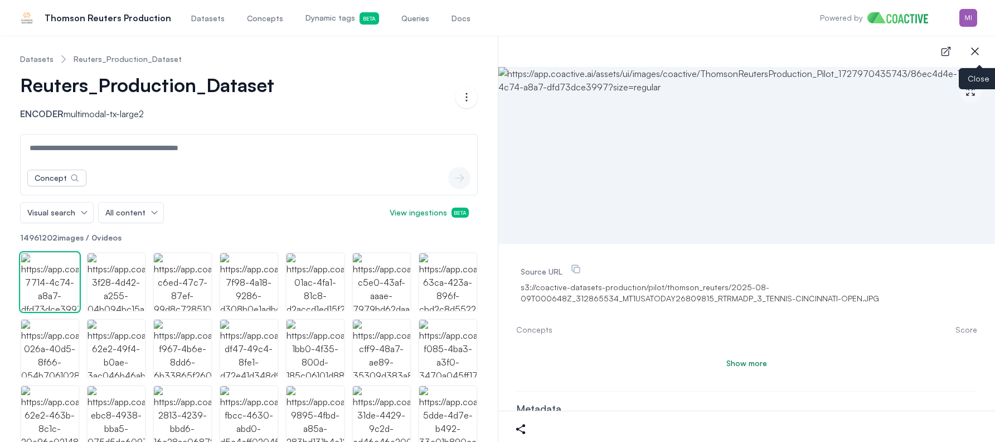
drag, startPoint x: 974, startPoint y: 44, endPoint x: 968, endPoint y: 45, distance: 6.2
click at [974, 45] on icon "button" at bounding box center [975, 51] width 13 height 13
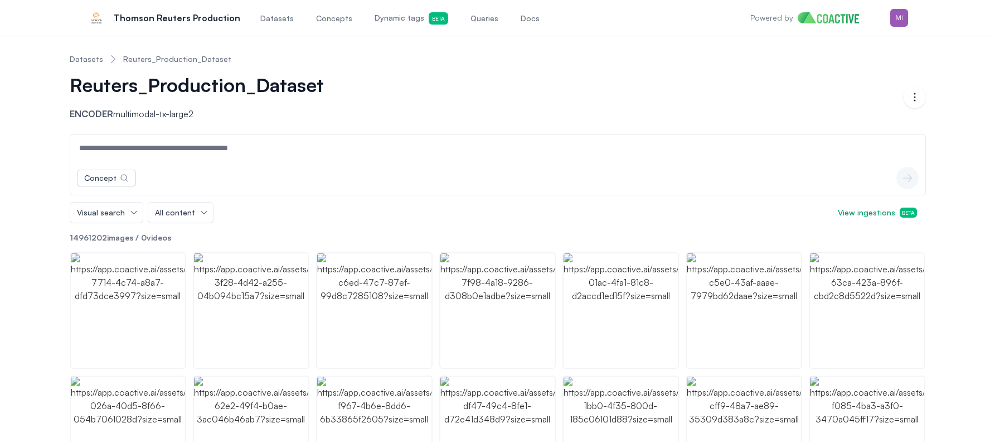
click at [84, 61] on link "Datasets" at bounding box center [86, 59] width 33 height 11
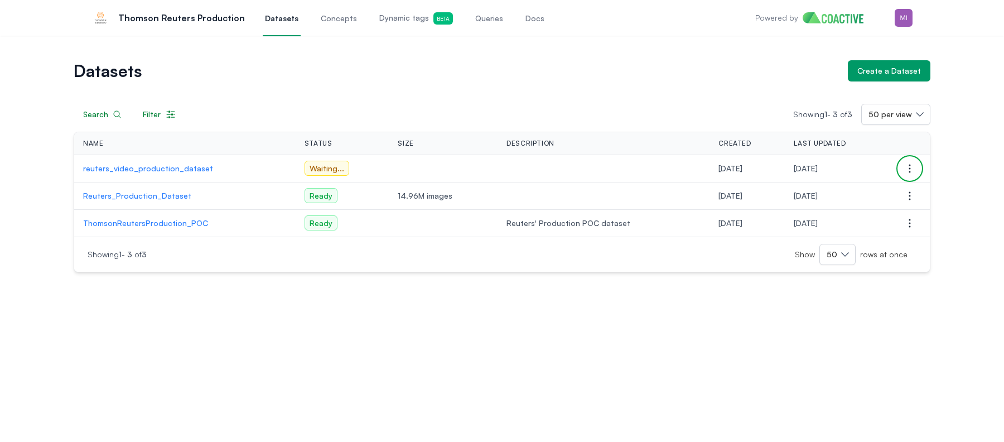
click at [911, 166] on icon "button" at bounding box center [909, 168] width 13 height 13
click at [669, 67] on h1 "Datasets" at bounding box center [456, 71] width 765 height 16
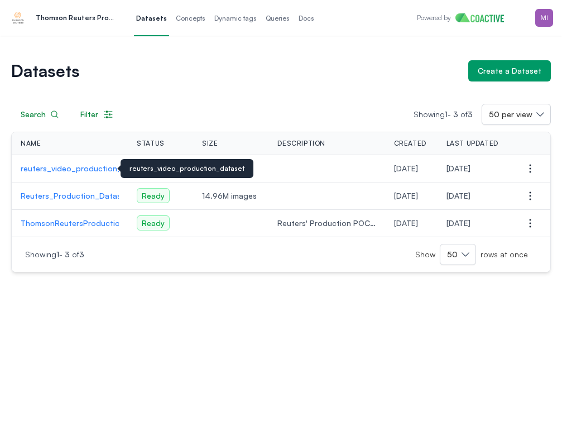
click at [80, 167] on p "reuters_video_production_dataset" at bounding box center [70, 168] width 98 height 11
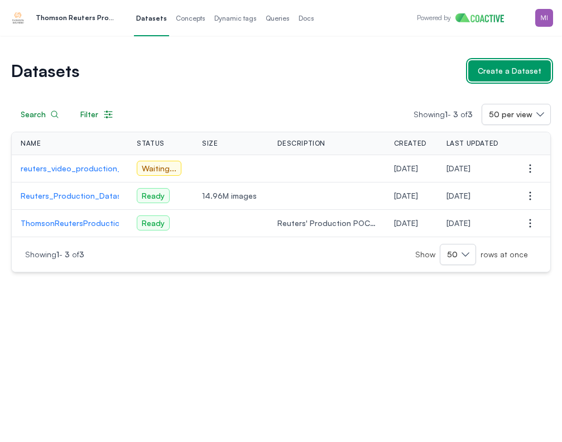
click at [488, 72] on div "Create a Dataset" at bounding box center [509, 70] width 64 height 11
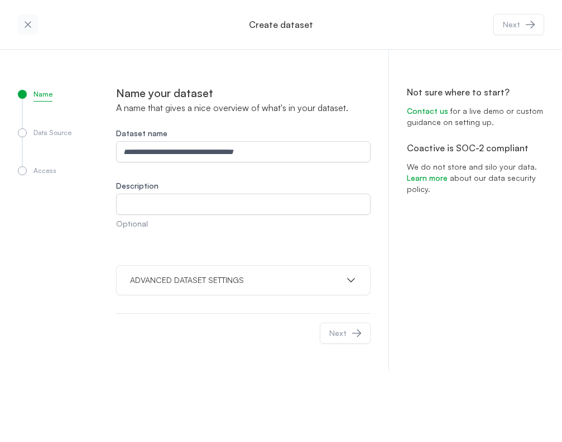
click at [237, 280] on p "ADVANCED DATASET SETTINGS" at bounding box center [187, 279] width 114 height 11
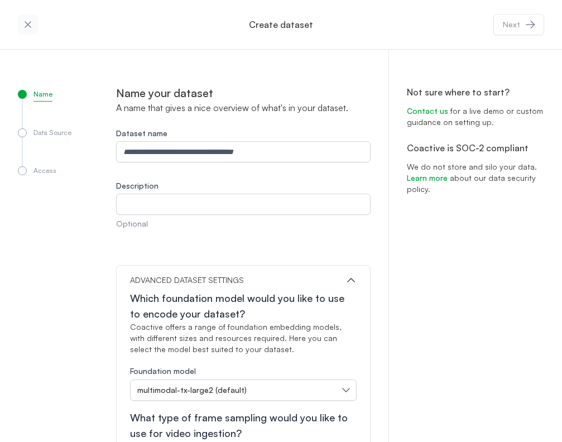
scroll to position [190, 0]
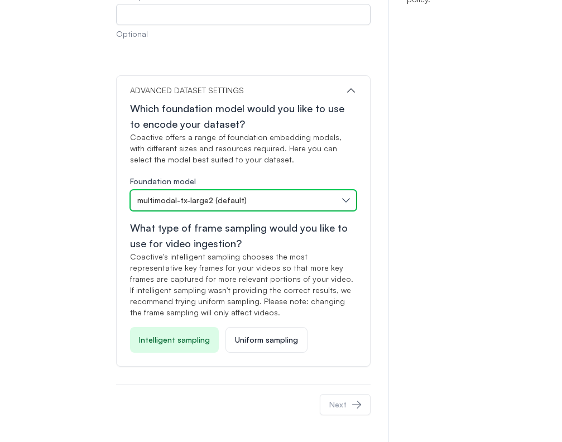
click at [264, 194] on button "multimodal-tx-large2 (default)" at bounding box center [243, 200] width 226 height 21
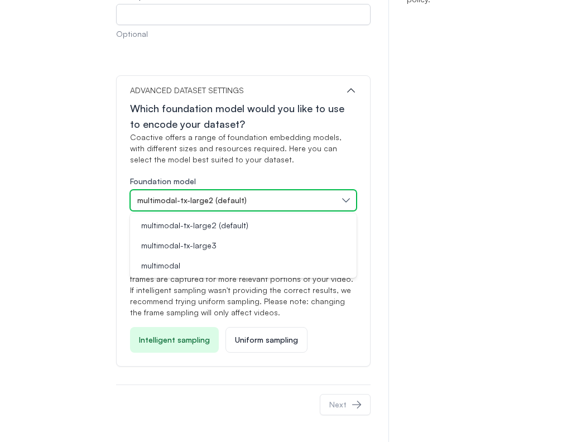
click at [264, 194] on button "multimodal-tx-large2 (default)" at bounding box center [243, 200] width 226 height 21
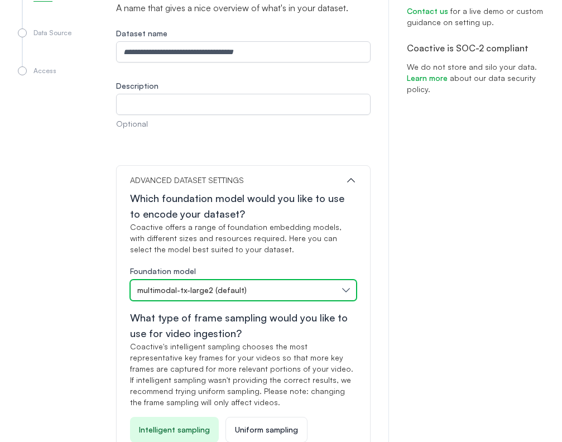
scroll to position [0, 0]
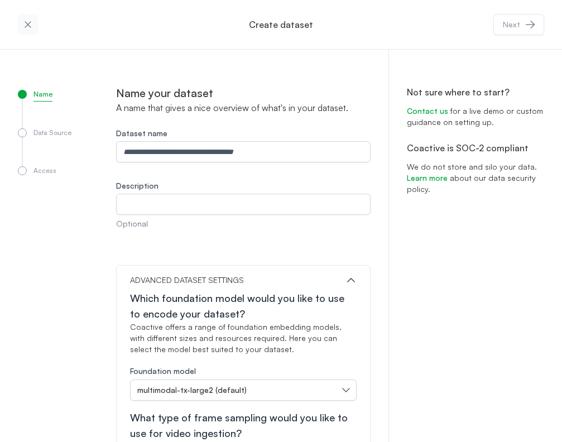
click at [25, 23] on icon "button" at bounding box center [27, 24] width 11 height 11
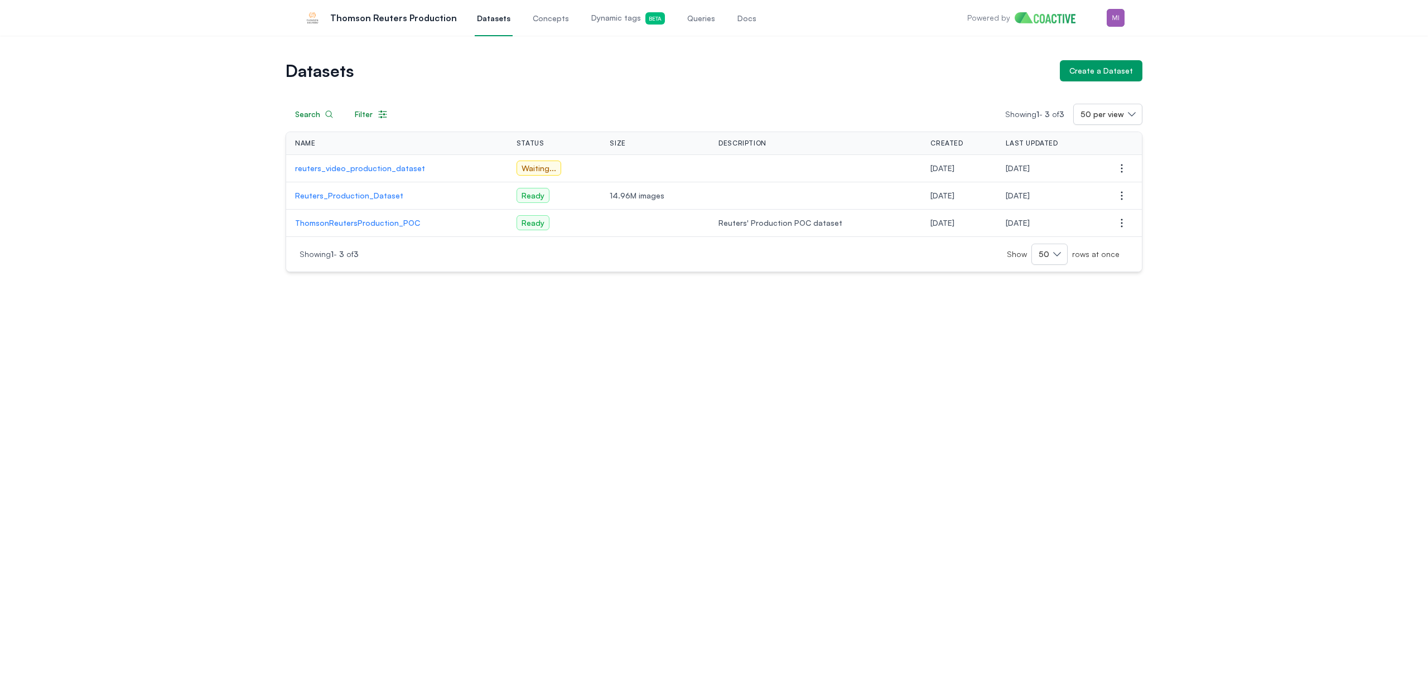
click at [366, 194] on p "Reuters_Production_Dataset" at bounding box center [397, 195] width 204 height 11
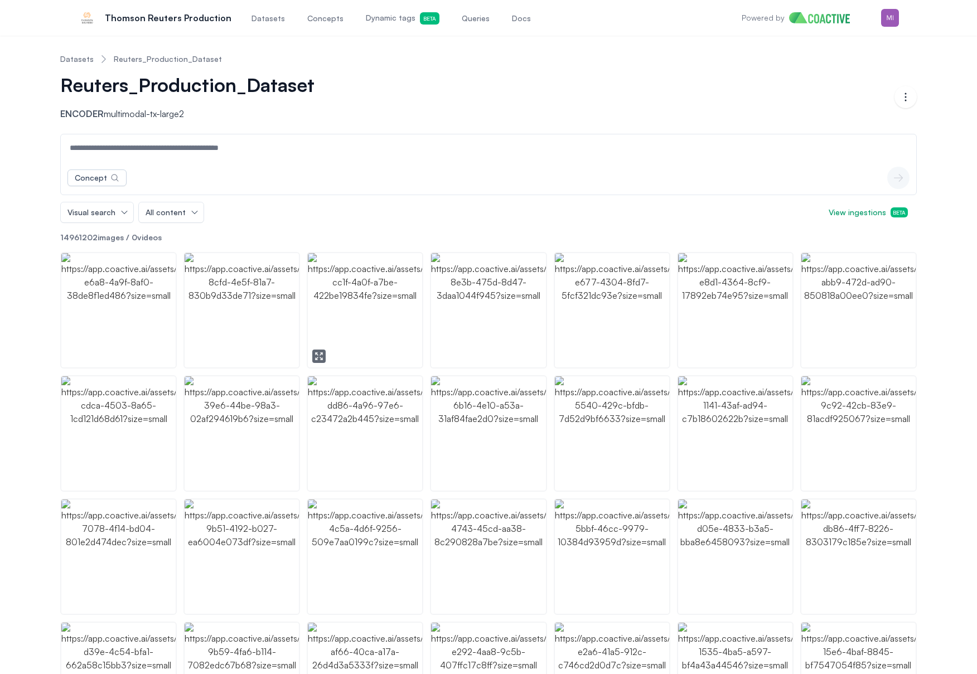
click at [380, 286] on img "button" at bounding box center [365, 310] width 114 height 114
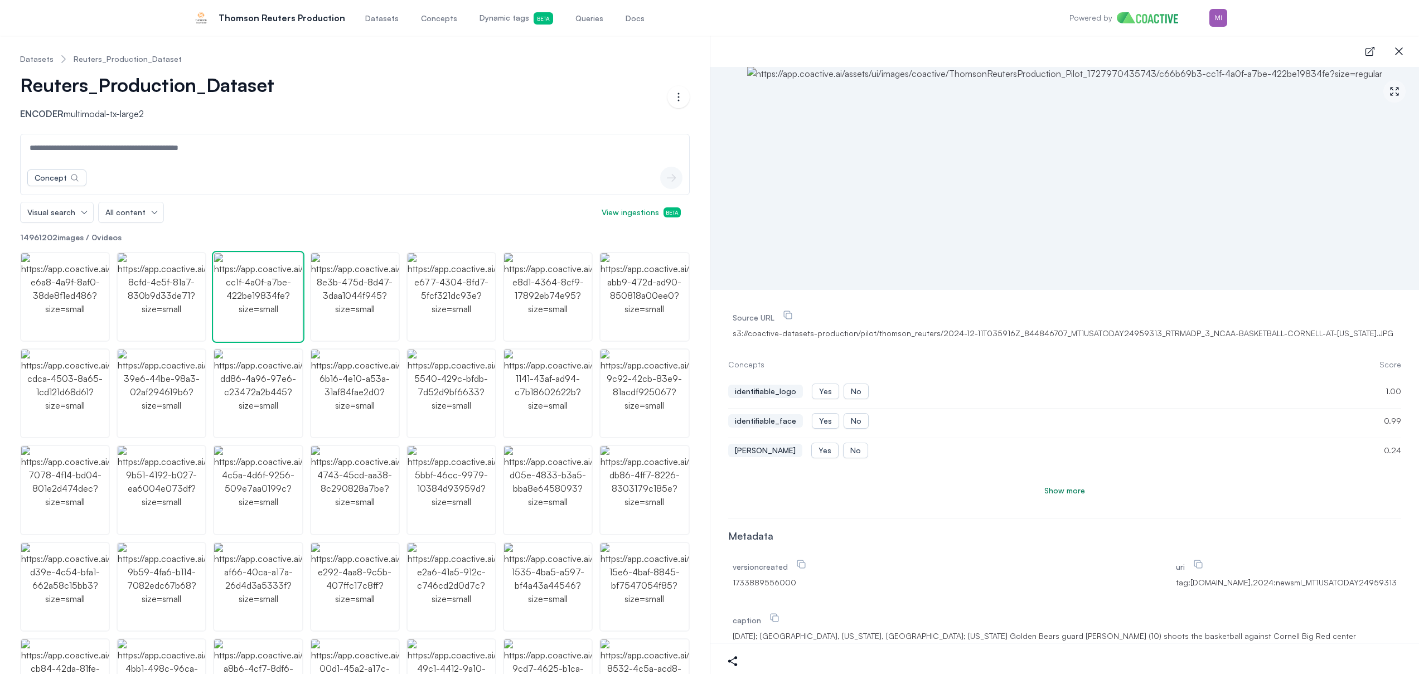
click at [36, 58] on link "Datasets" at bounding box center [36, 59] width 33 height 11
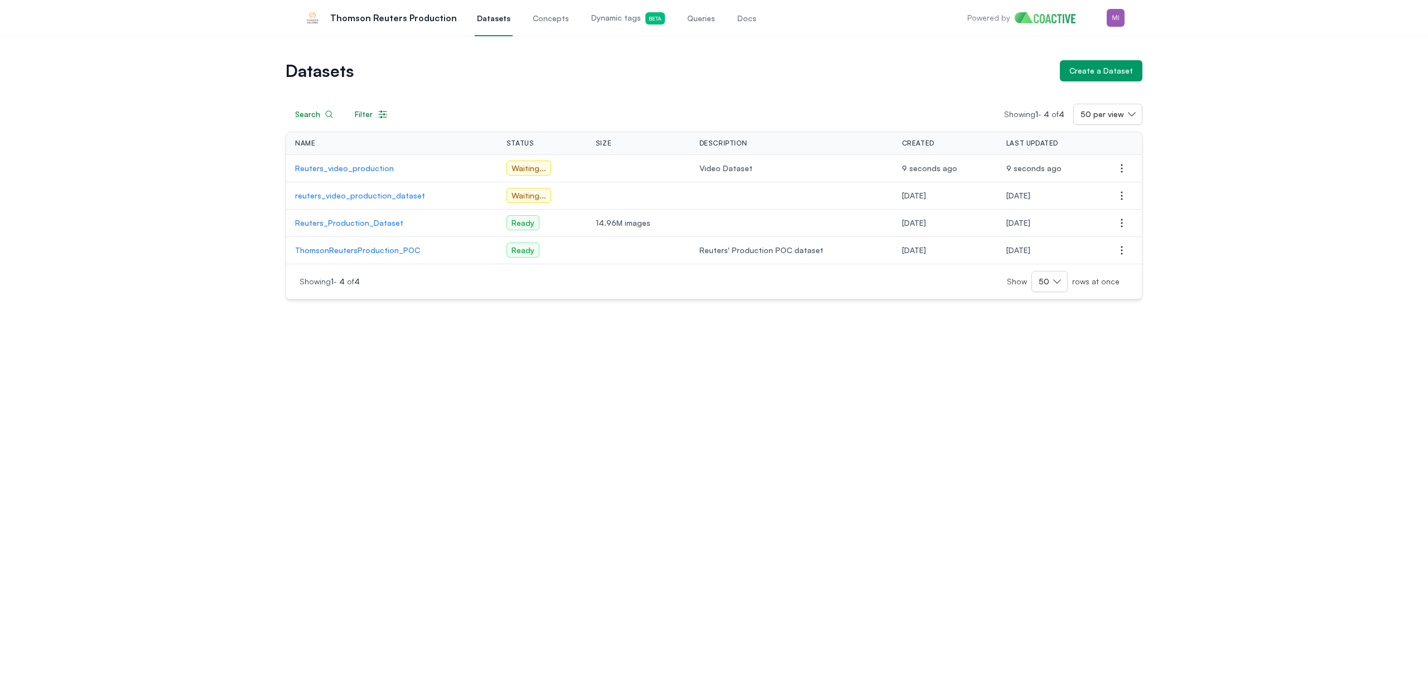
click at [350, 165] on p "Reuters_video_production" at bounding box center [392, 168] width 194 height 11
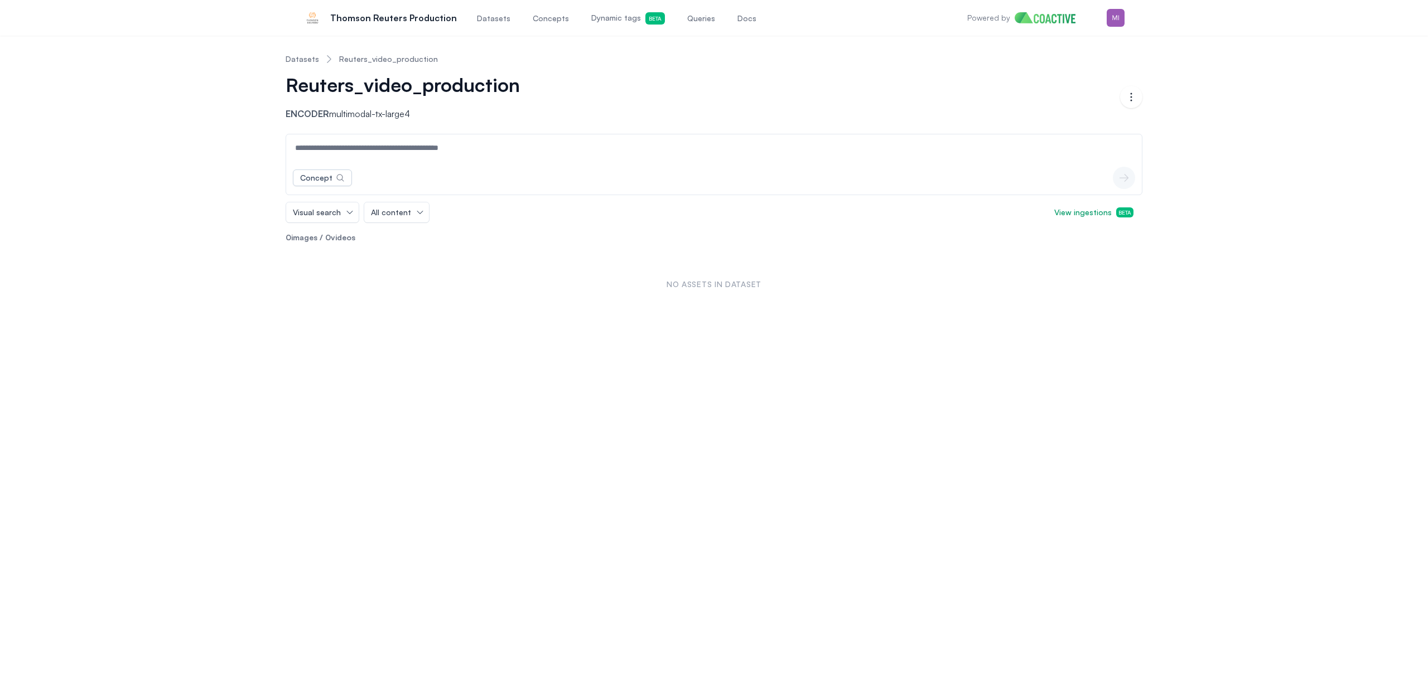
click at [306, 63] on link "Datasets" at bounding box center [302, 59] width 33 height 11
